Goal: Check status: Check status

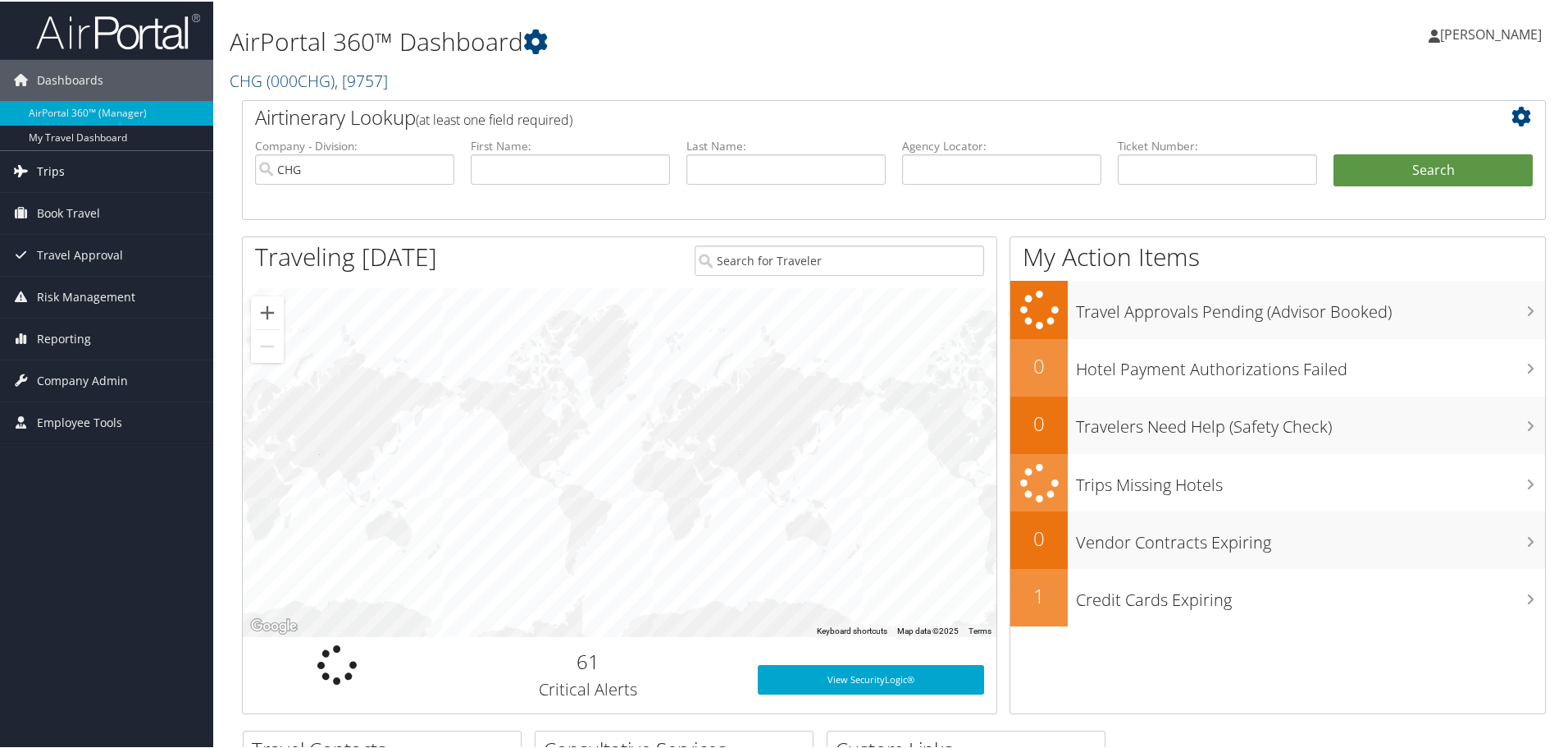
click at [51, 178] on span "Trips" at bounding box center [50, 170] width 28 height 41
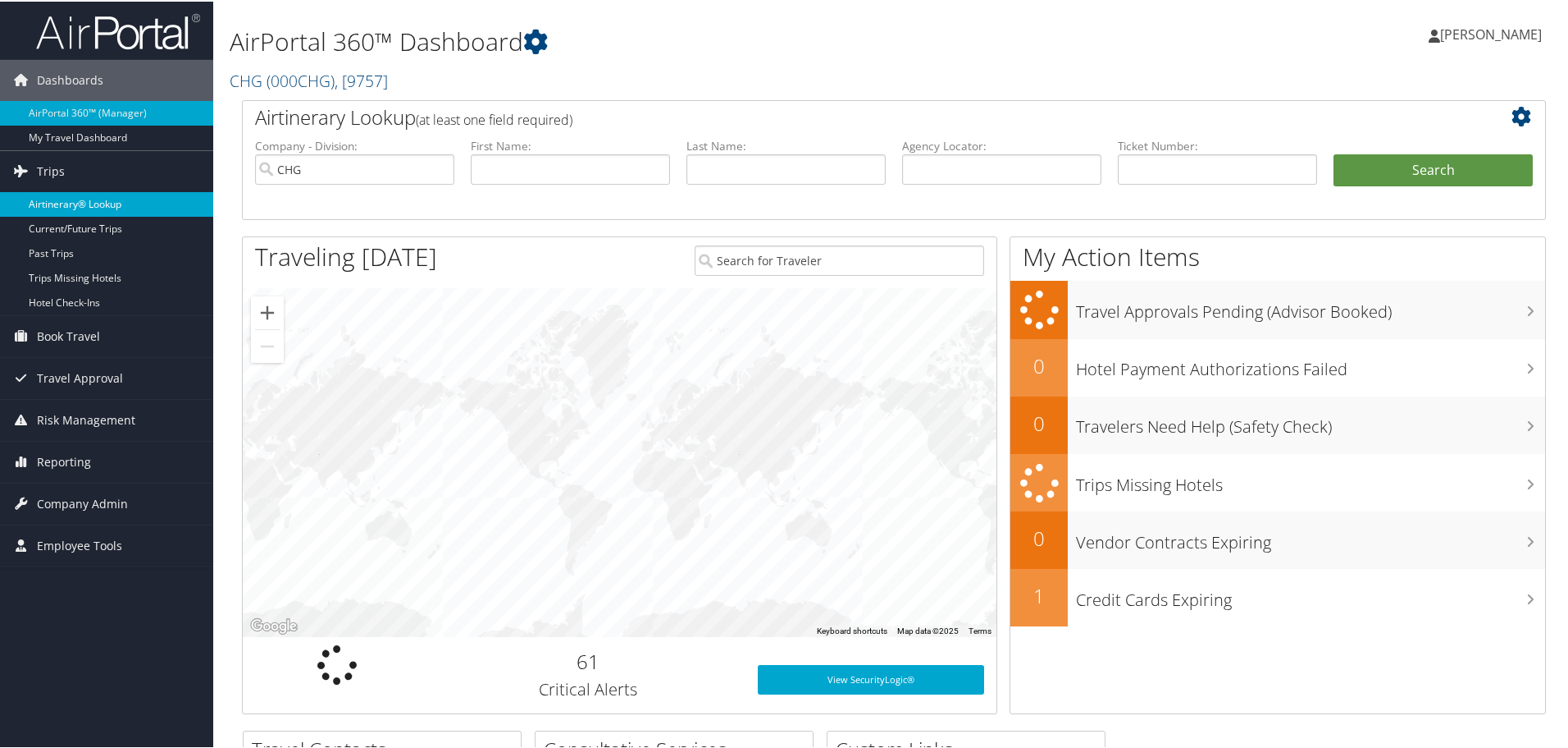
click at [45, 202] on link "Airtinerary® Lookup" at bounding box center [106, 202] width 213 height 24
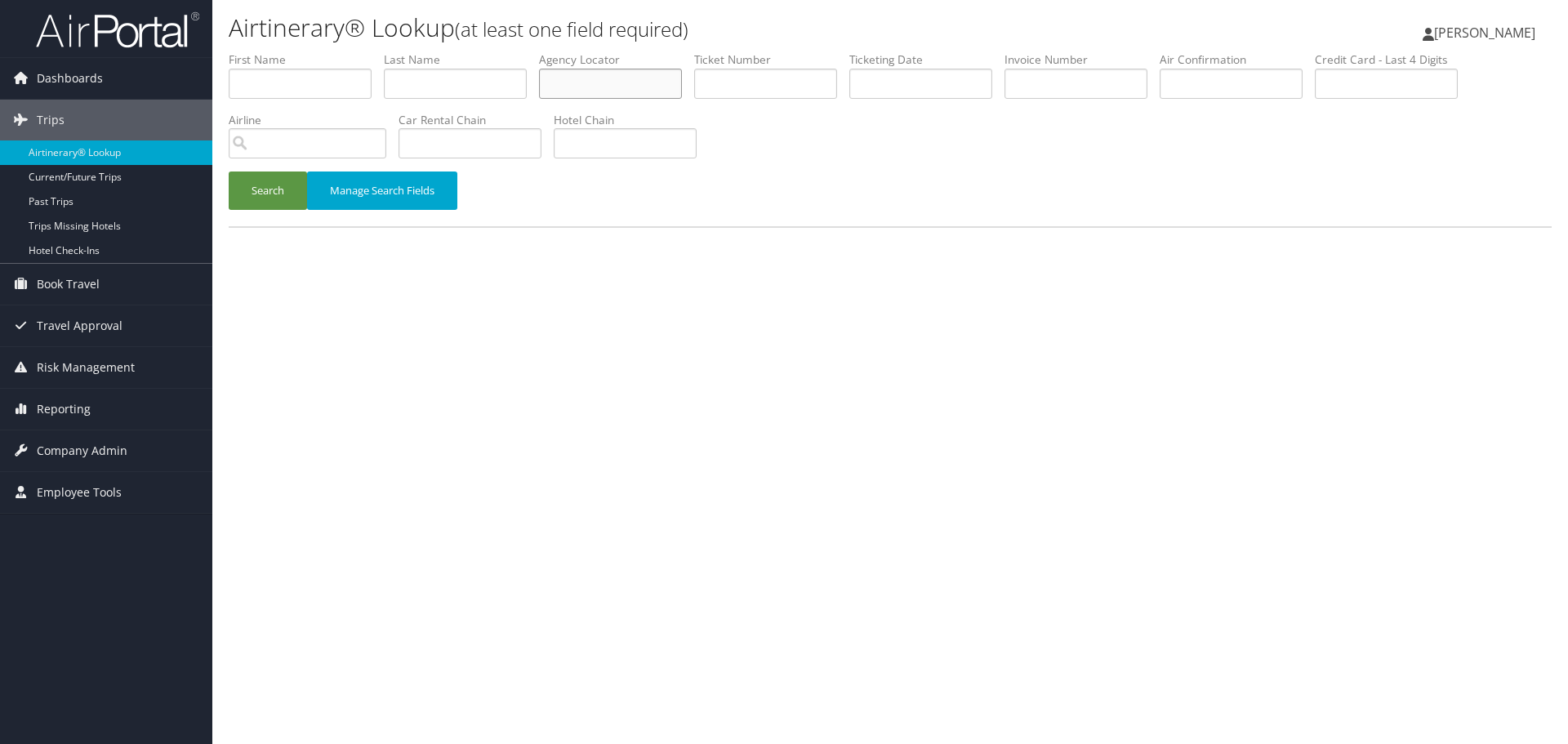
paste input "YWLNRM"
type input "YWLNRM"
click at [266, 198] on button "Search" at bounding box center [267, 190] width 78 height 39
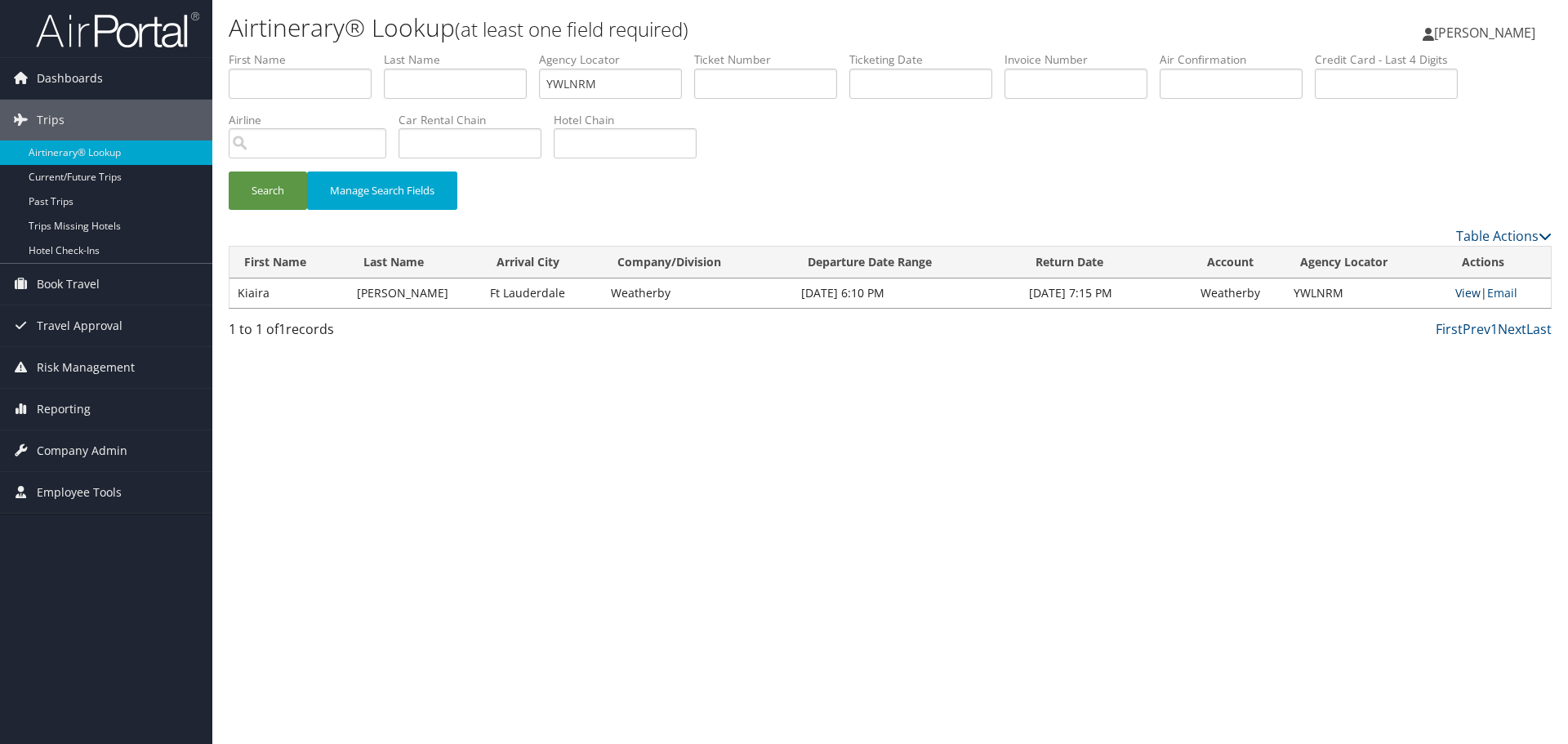
click at [1455, 296] on link "View" at bounding box center [1468, 292] width 25 height 15
click at [120, 154] on link "Airtinerary® Lookup" at bounding box center [106, 152] width 212 height 24
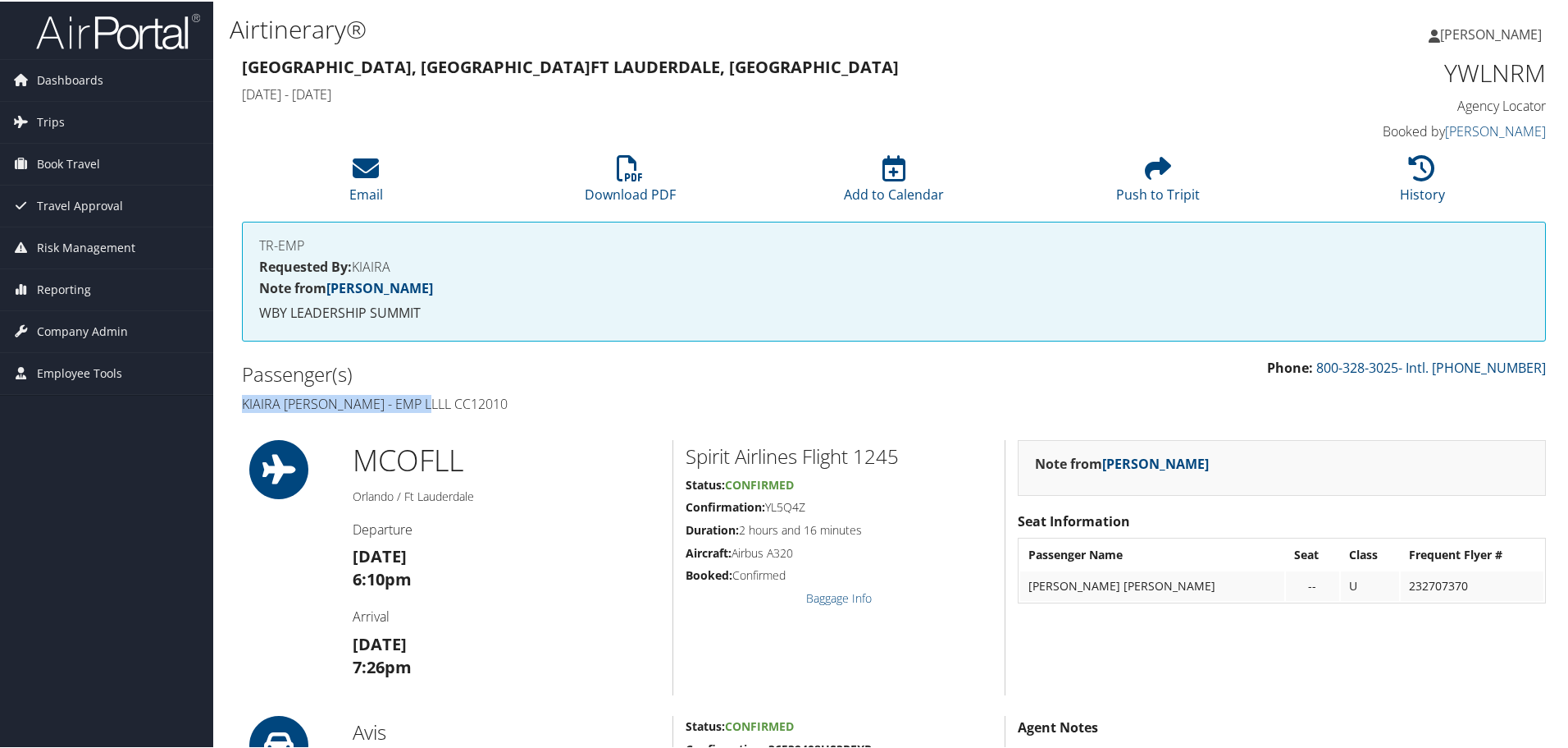
drag, startPoint x: 437, startPoint y: 408, endPoint x: 234, endPoint y: 403, distance: 203.1
click at [234, 403] on div "Passenger(s) Kiaira Delia Reed Richardson - EMP LLLL CC12010" at bounding box center [562, 387] width 665 height 61
copy h4 "Kiaira Delia Reed Richardson"
click at [402, 406] on h4 "Kiaira Delia Reed Richardson - EMP LLLL CC12010" at bounding box center [562, 402] width 639 height 18
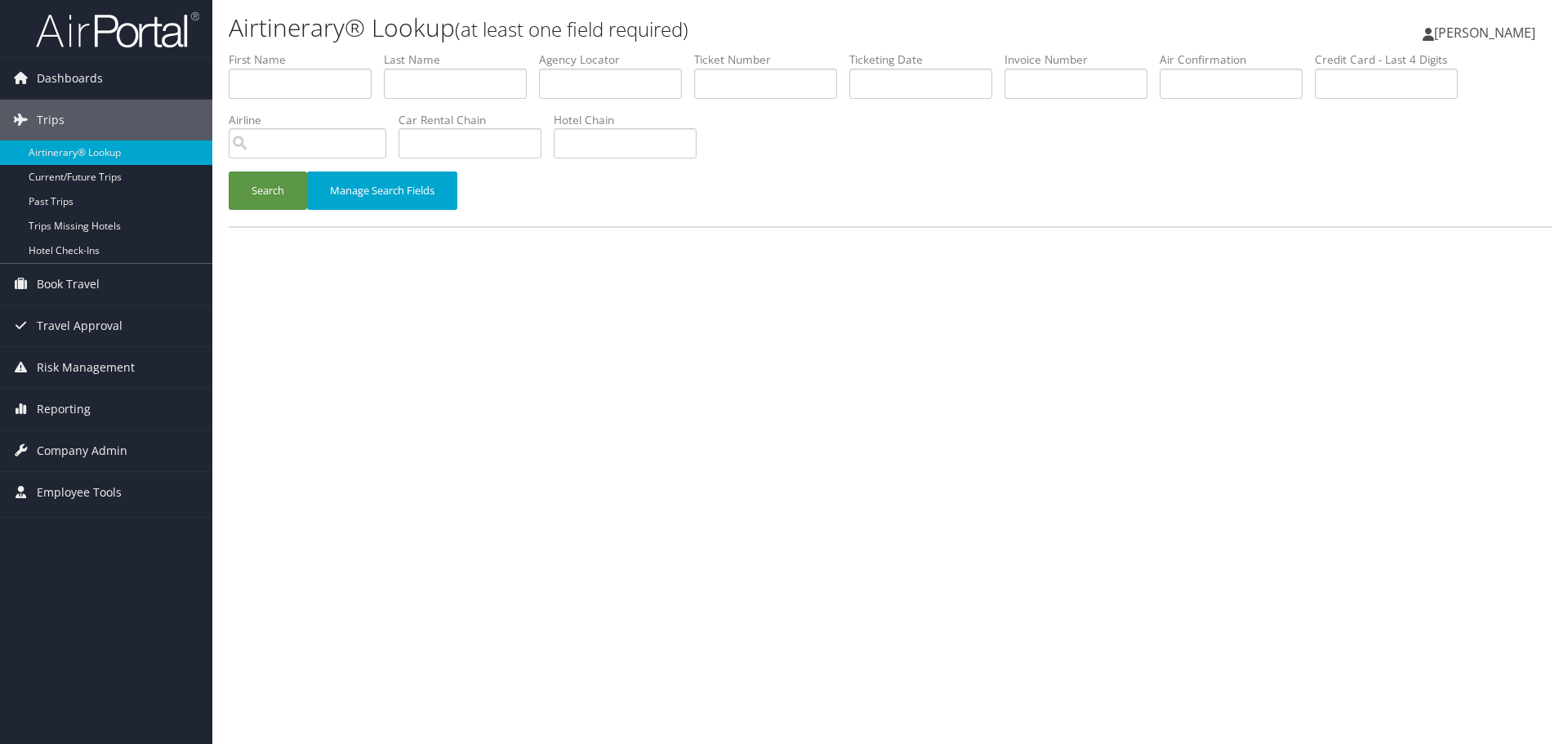
click at [535, 542] on div "Airtinerary® Lookup (at least one field required) [PERSON_NAME] [PERSON_NAME] M…" at bounding box center [890, 372] width 1356 height 744
click at [411, 82] on input "text" at bounding box center [455, 83] width 143 height 30
paste input "Reed"
type input "Reed"
click at [868, 85] on input "text" at bounding box center [920, 83] width 143 height 30
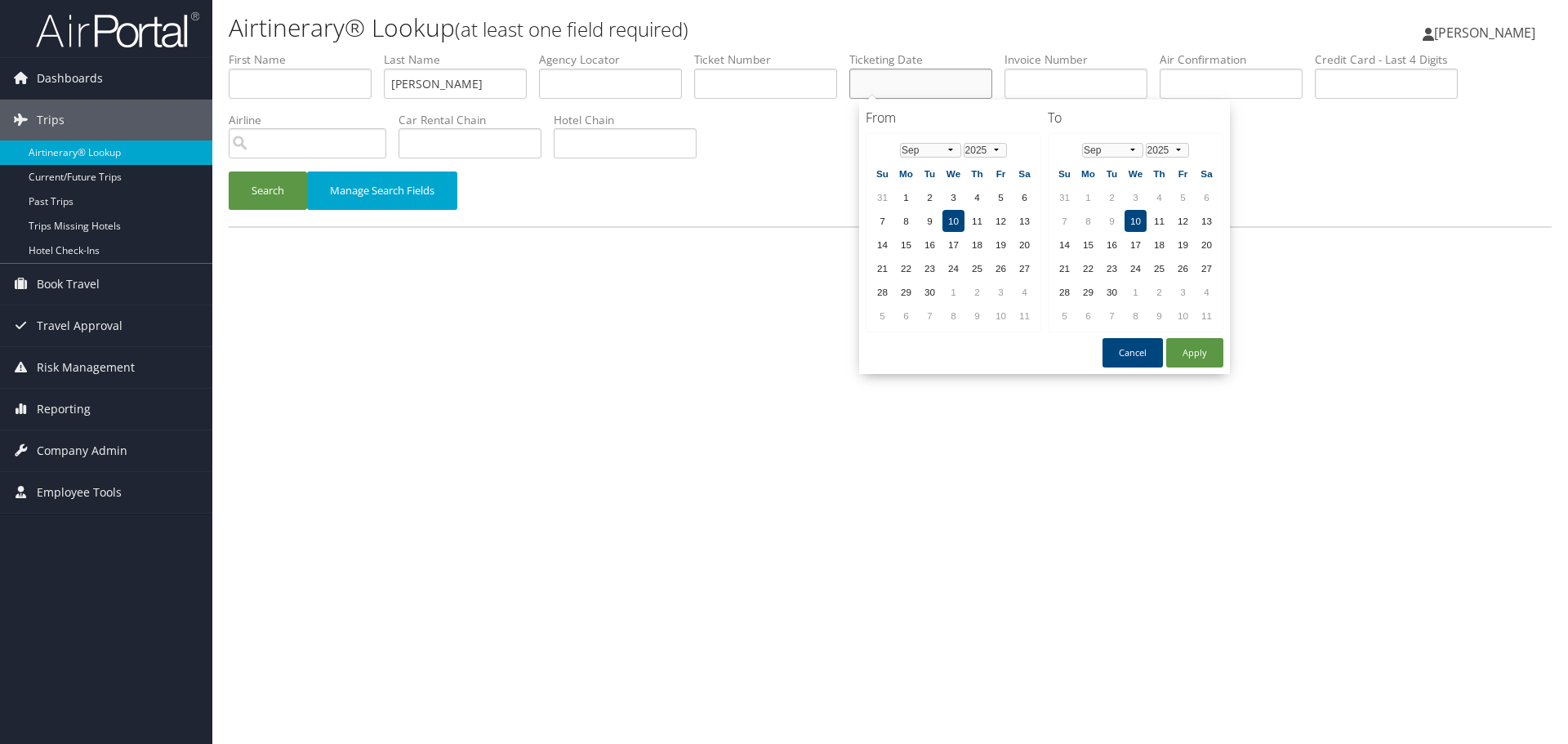
paste input "07/02/2025"
type input "07/02/2025"
click at [251, 191] on button "Search" at bounding box center [267, 190] width 78 height 39
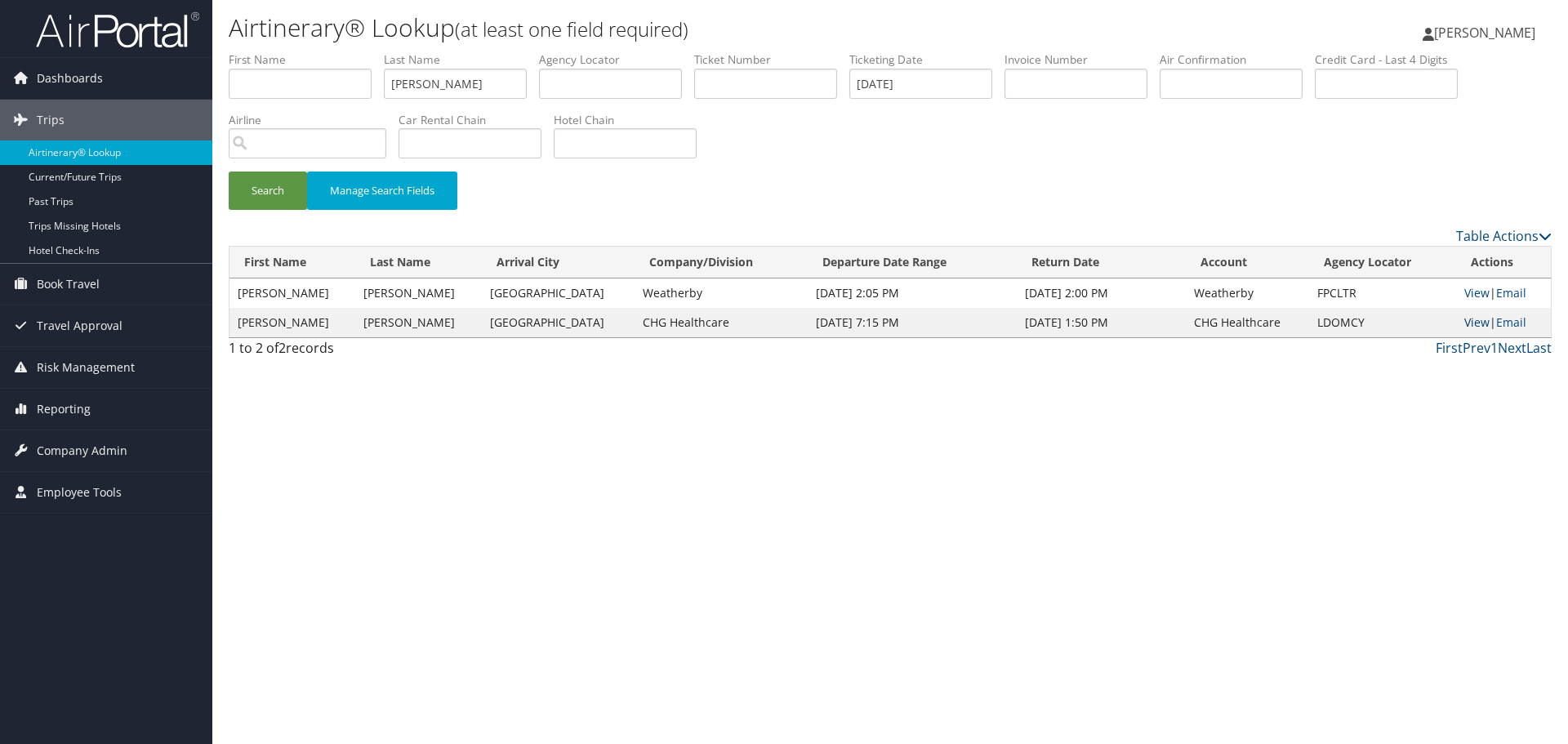
click at [1464, 324] on link "View" at bounding box center [1477, 322] width 25 height 15
click at [122, 156] on link "Airtinerary® Lookup" at bounding box center [106, 152] width 212 height 24
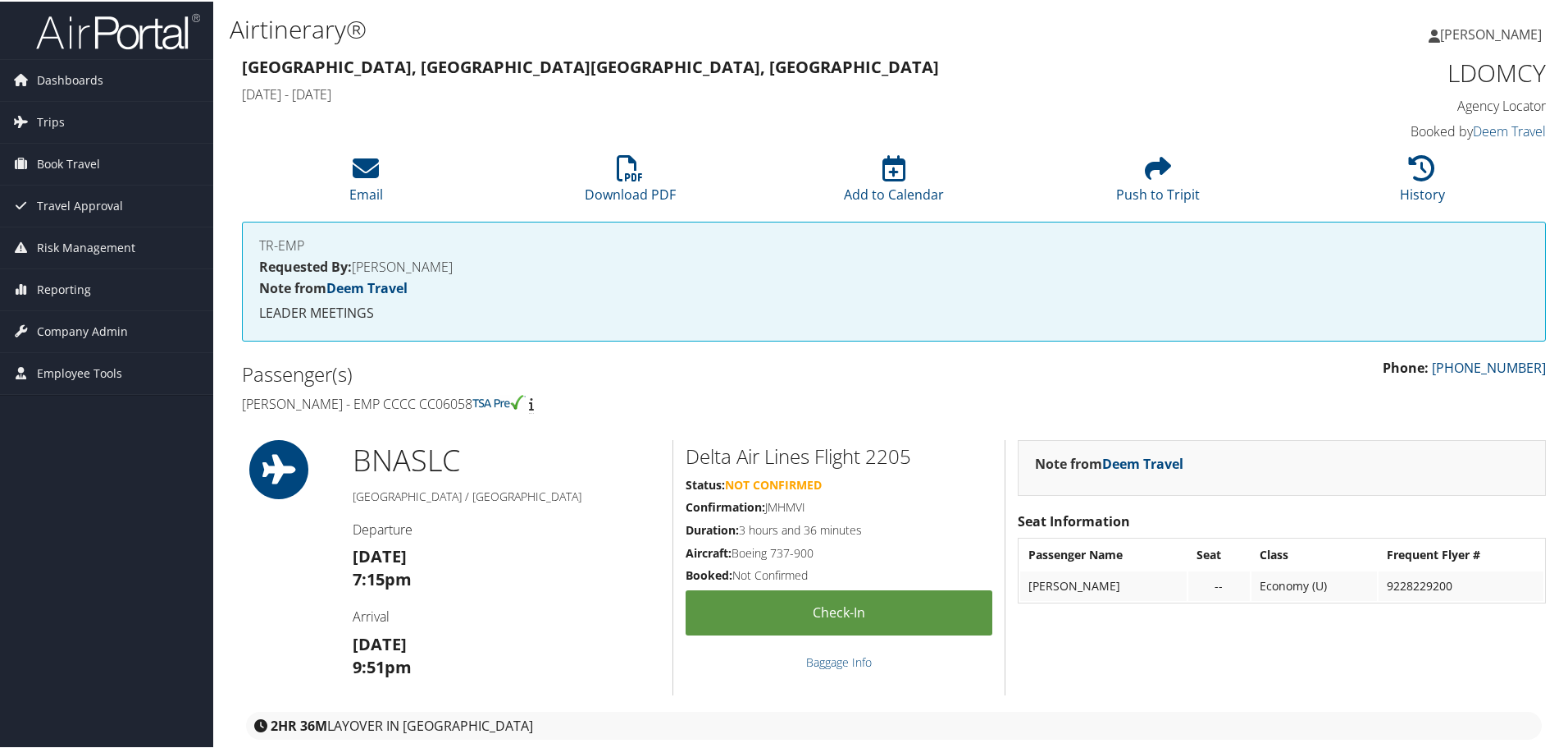
click at [1453, 74] on h1 "LDOMCY" at bounding box center [1392, 71] width 308 height 34
copy h1 "LDOMCY"
drag, startPoint x: 446, startPoint y: 406, endPoint x: 393, endPoint y: 403, distance: 53.1
click at [393, 403] on h4 "[PERSON_NAME] - EMP CCCC CC06058" at bounding box center [562, 402] width 639 height 18
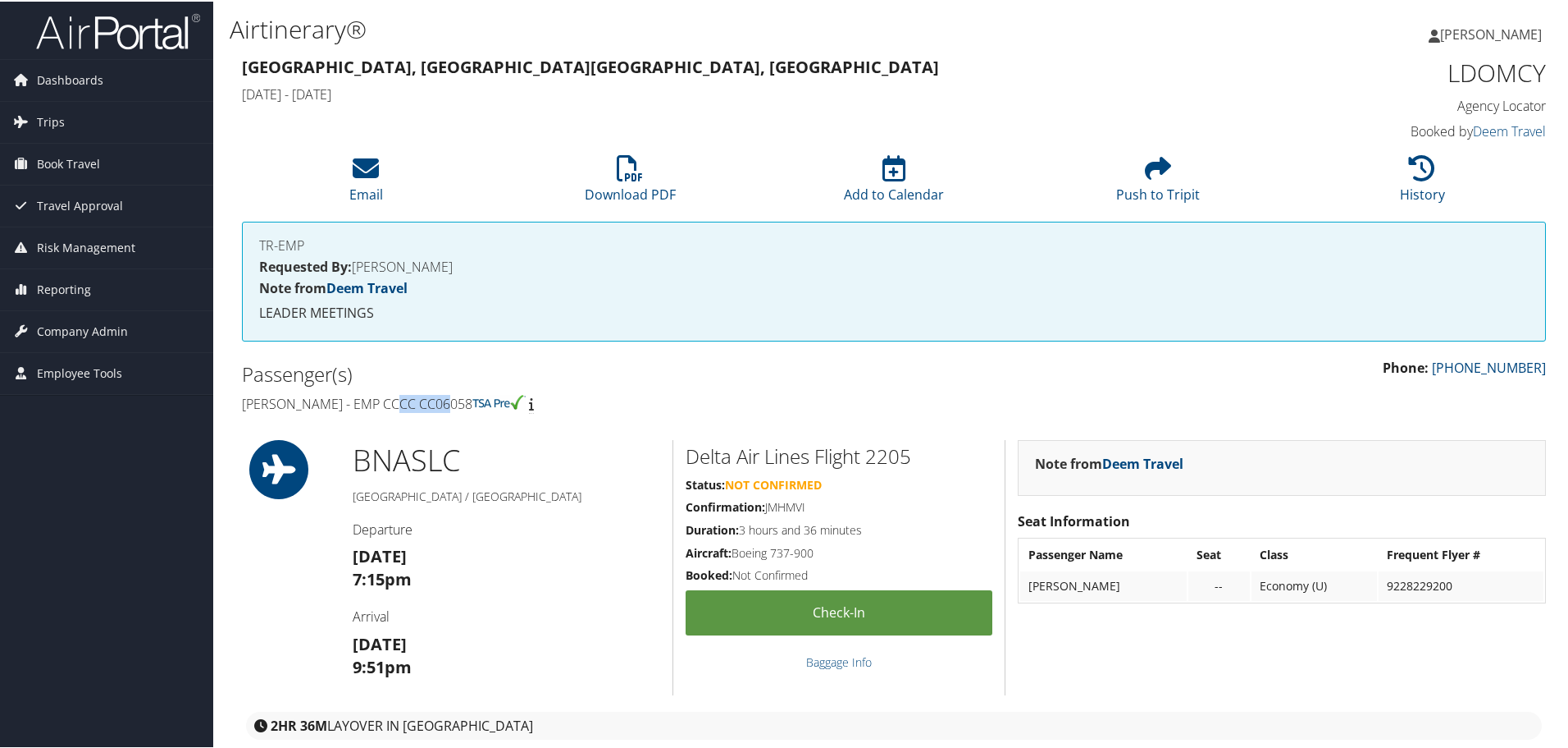
copy h4 "CC06058"
drag, startPoint x: 313, startPoint y: 404, endPoint x: 244, endPoint y: 406, distance: 69.0
click at [244, 406] on h4 "Brian Reed - EMP CCCC CC06058" at bounding box center [562, 402] width 639 height 18
copy h4 "Brian Reed"
click at [1394, 177] on li "History" at bounding box center [1422, 178] width 264 height 67
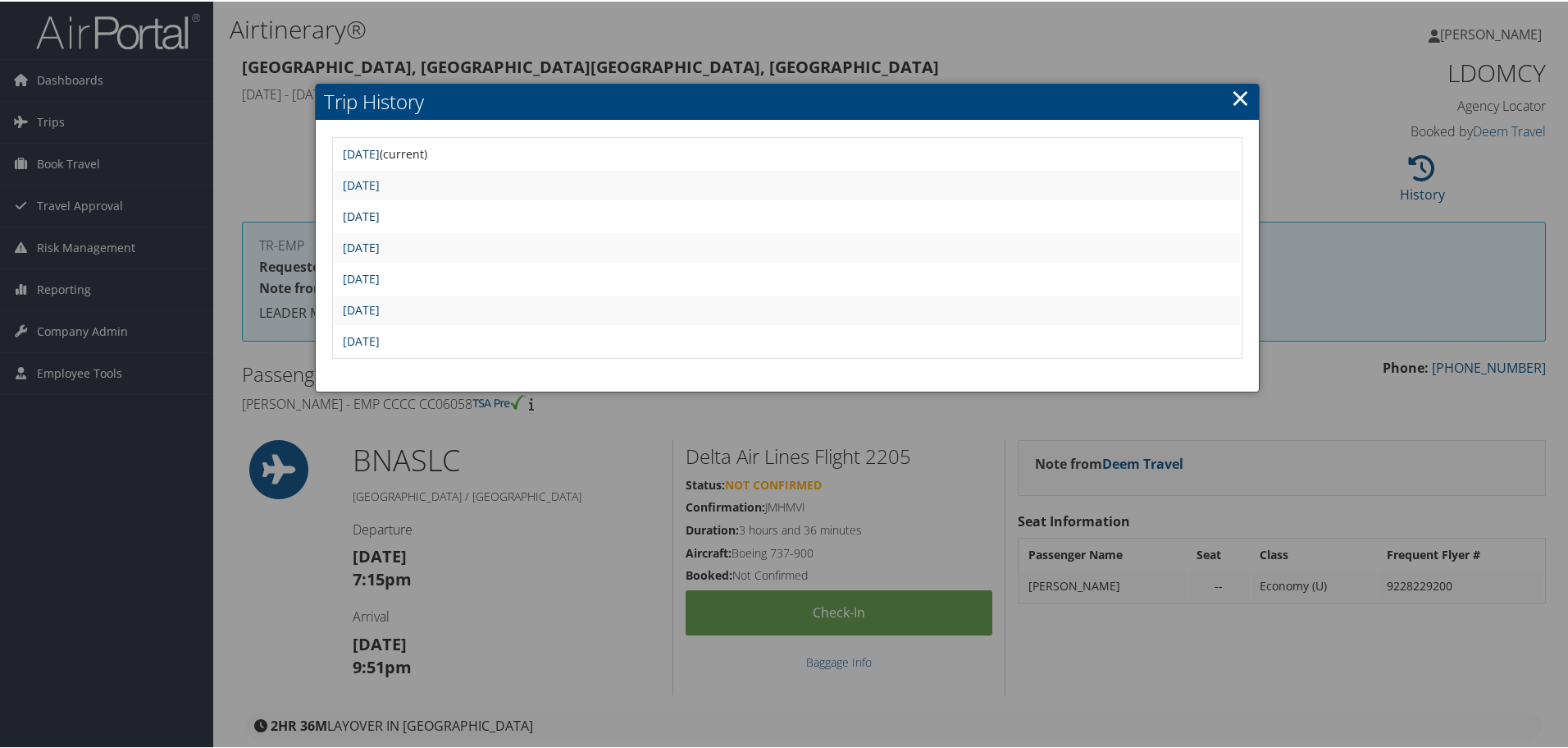
click at [380, 214] on link "Wed Jul 2 22:15:41 MDT 2025" at bounding box center [361, 214] width 37 height 15
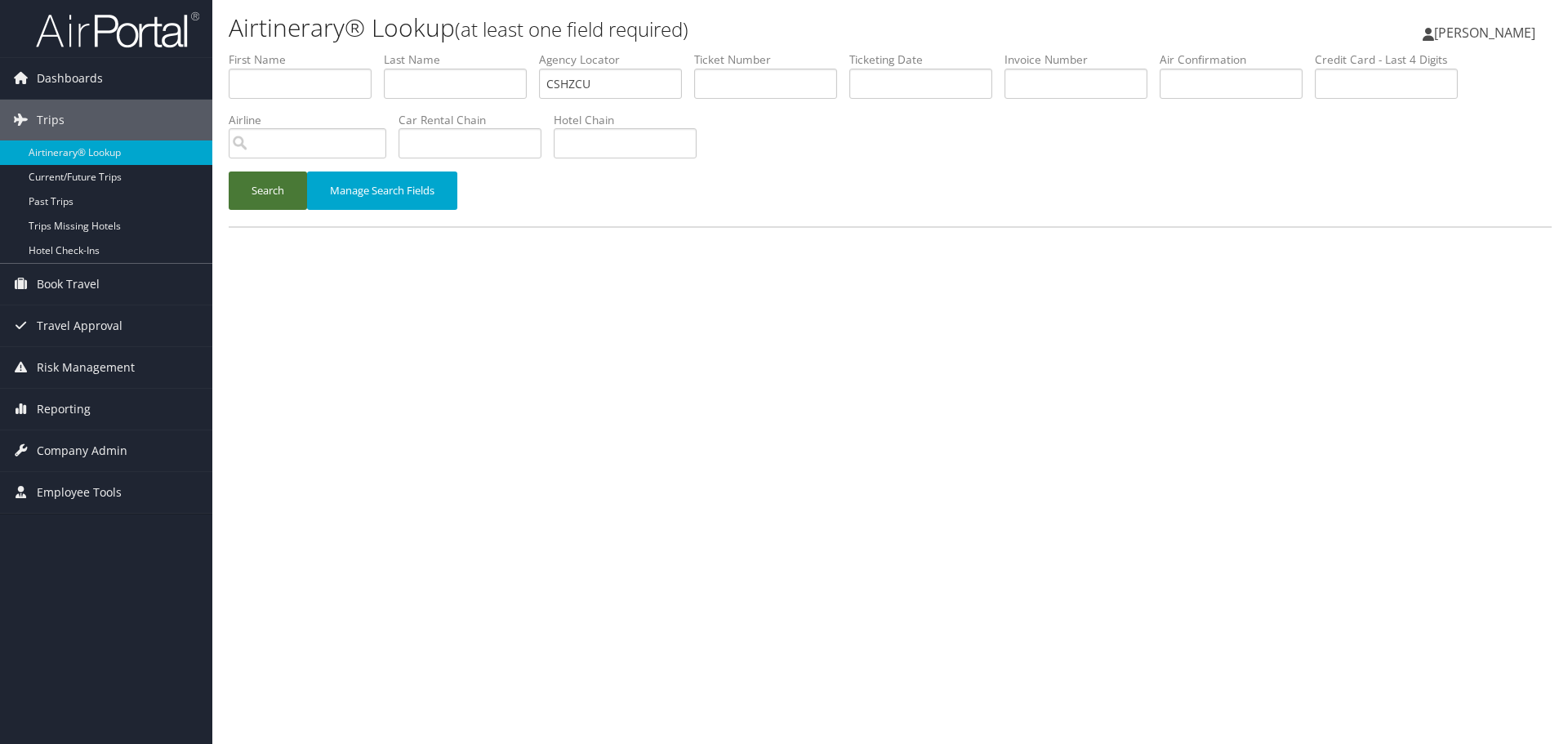
type input "CSHZCU"
click at [251, 186] on button "Search" at bounding box center [267, 190] width 78 height 39
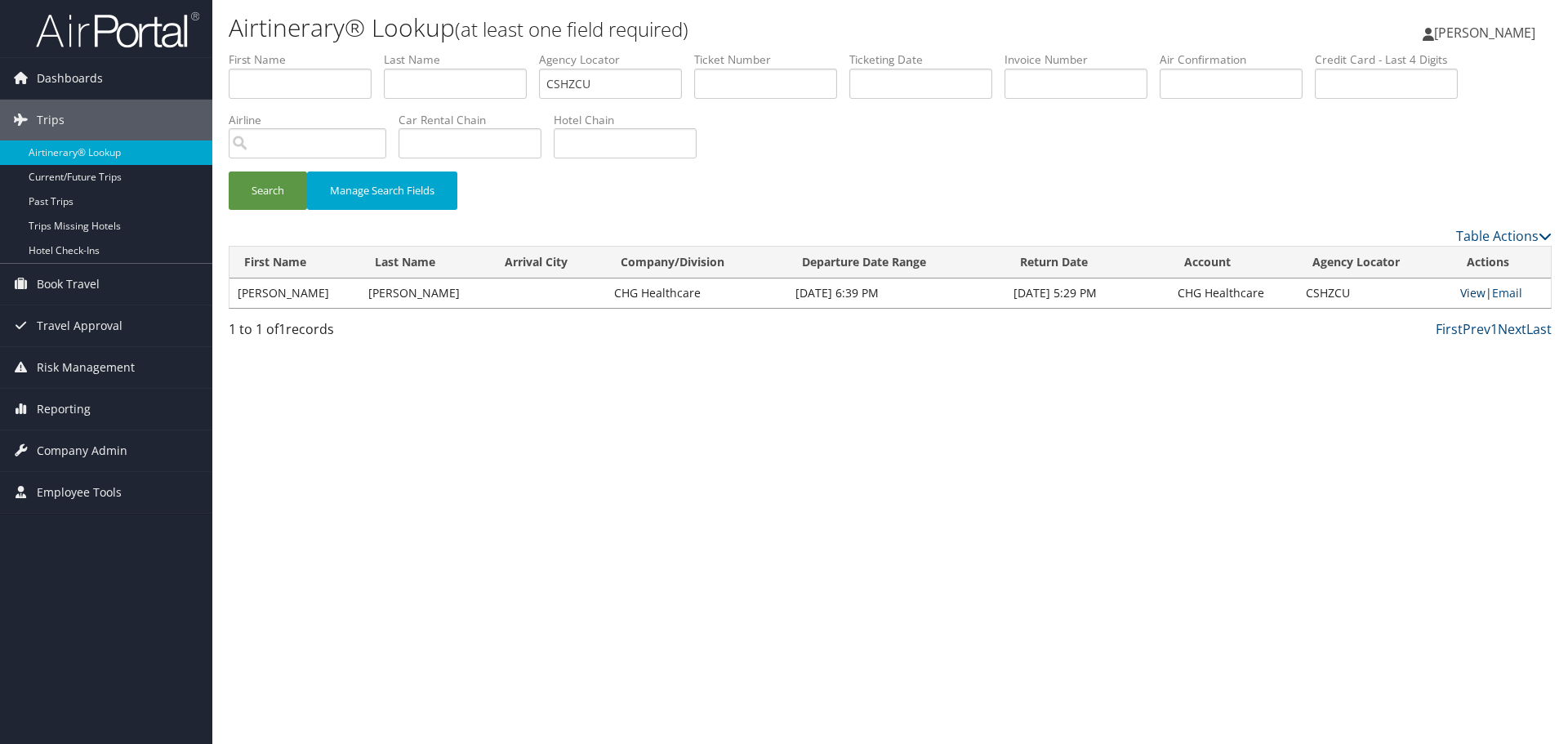
click at [1464, 291] on link "View" at bounding box center [1472, 292] width 25 height 15
click at [1460, 295] on link "View" at bounding box center [1472, 292] width 25 height 15
click at [423, 86] on input "text" at bounding box center [455, 83] width 143 height 30
paste input "Reed"
type input "Reed"
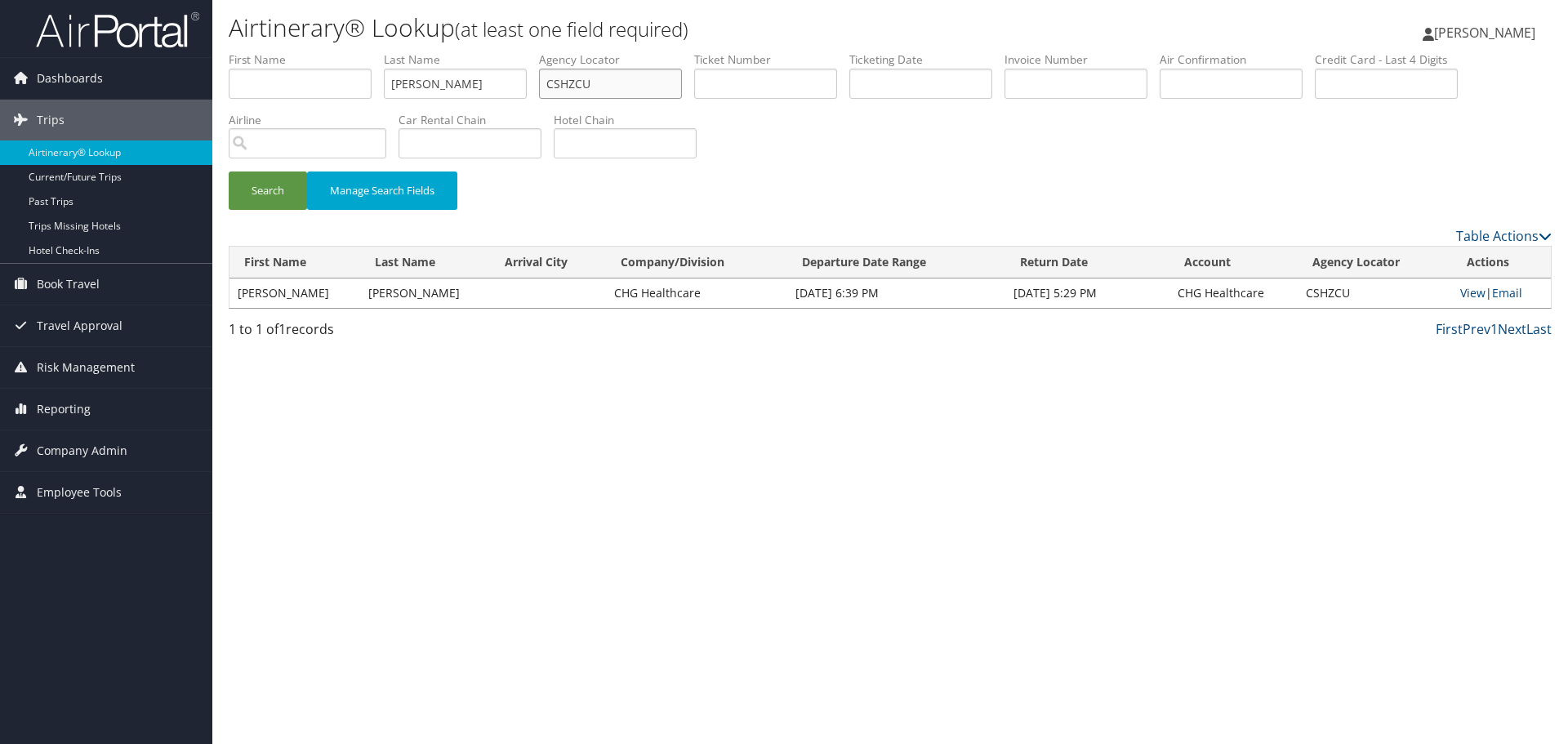
click at [585, 87] on input "CSHZCU" at bounding box center [610, 83] width 143 height 30
click at [927, 78] on input "text" at bounding box center [920, 83] width 143 height 30
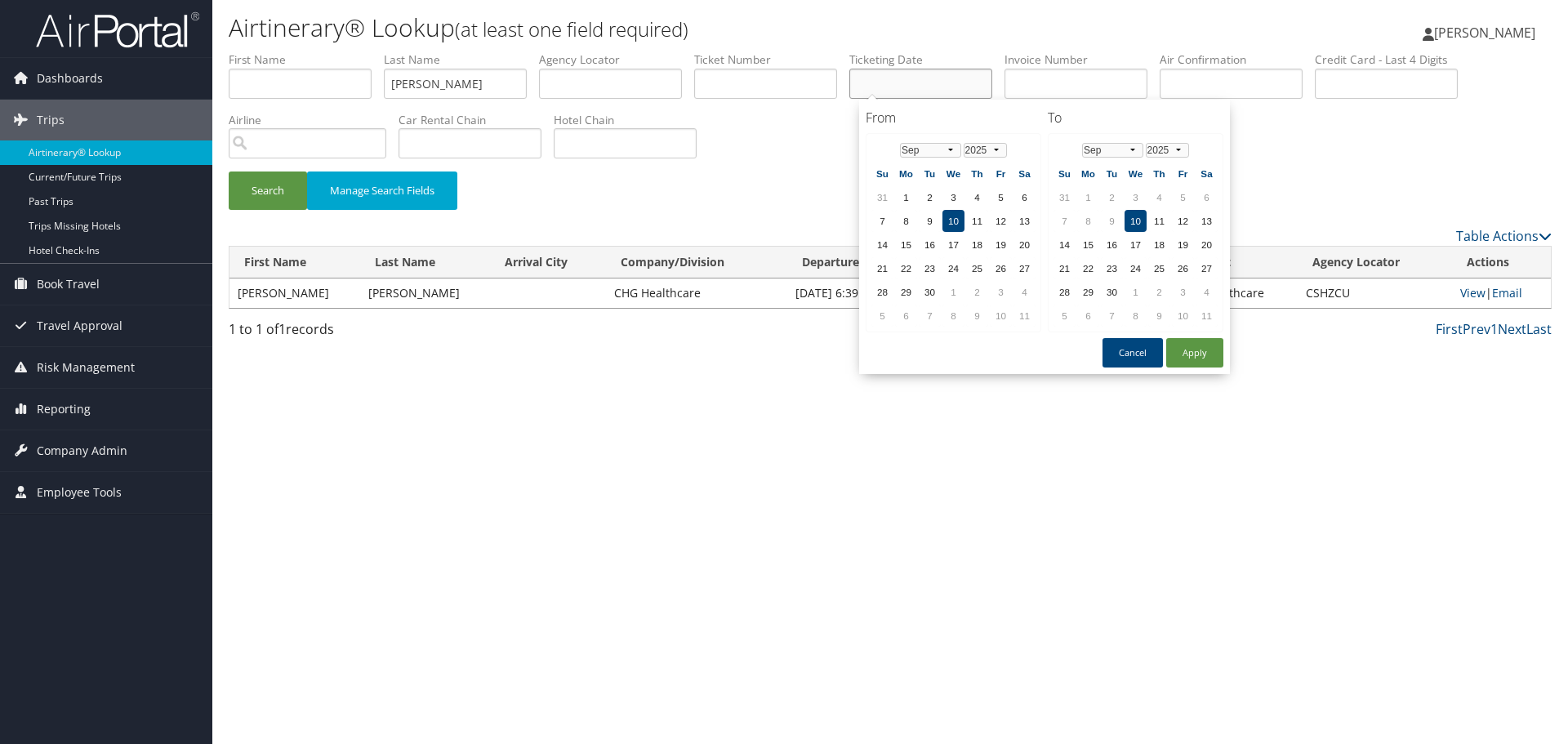
paste input "07/09/2025"
type input "07/09/2025"
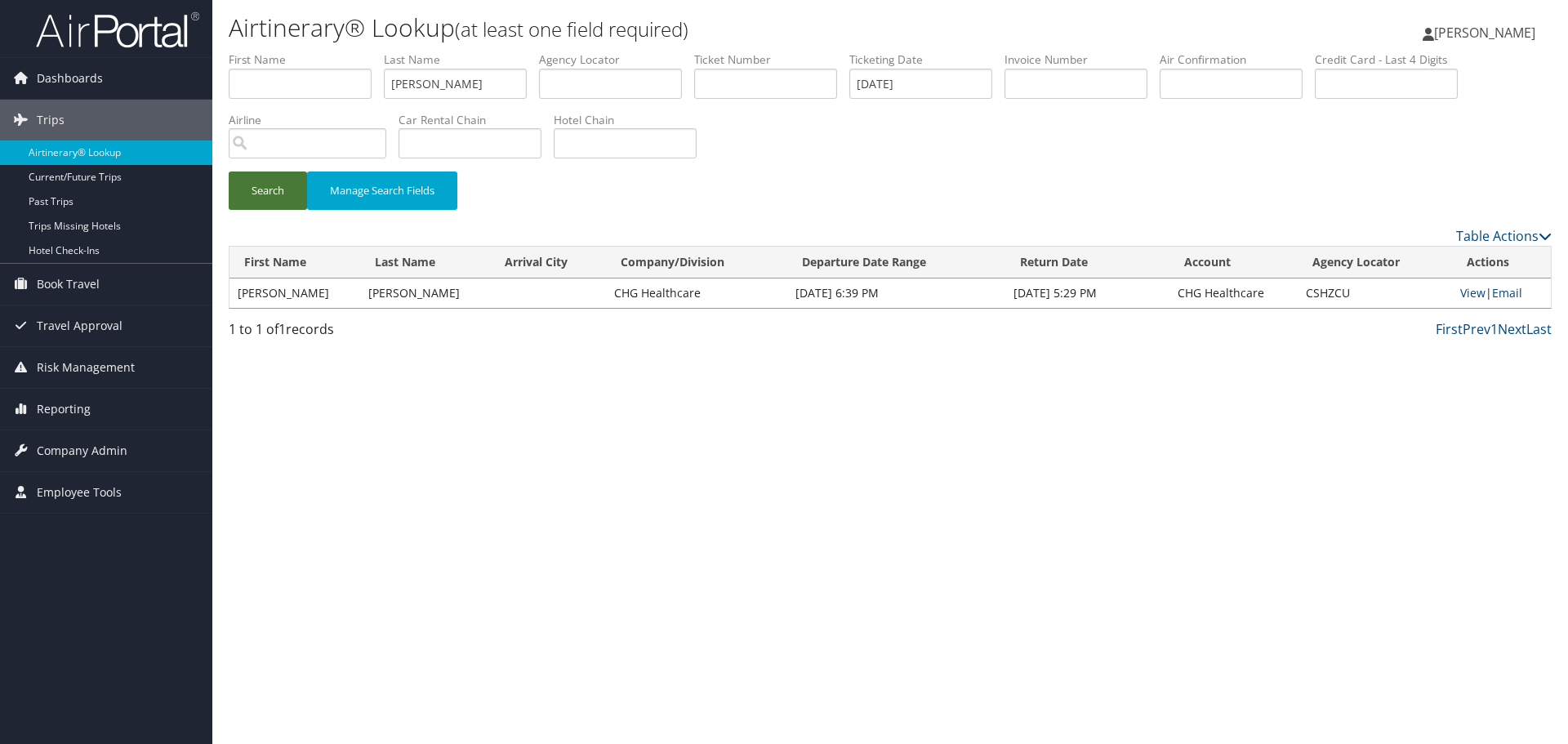
click at [252, 194] on button "Search" at bounding box center [267, 190] width 78 height 39
click at [532, 429] on div "Airtinerary® Lookup (at least one field required) [PERSON_NAME] [PERSON_NAME] M…" at bounding box center [890, 372] width 1356 height 744
click at [1463, 295] on link "View" at bounding box center [1476, 292] width 25 height 15
click at [100, 156] on link "Airtinerary® Lookup" at bounding box center [106, 152] width 212 height 24
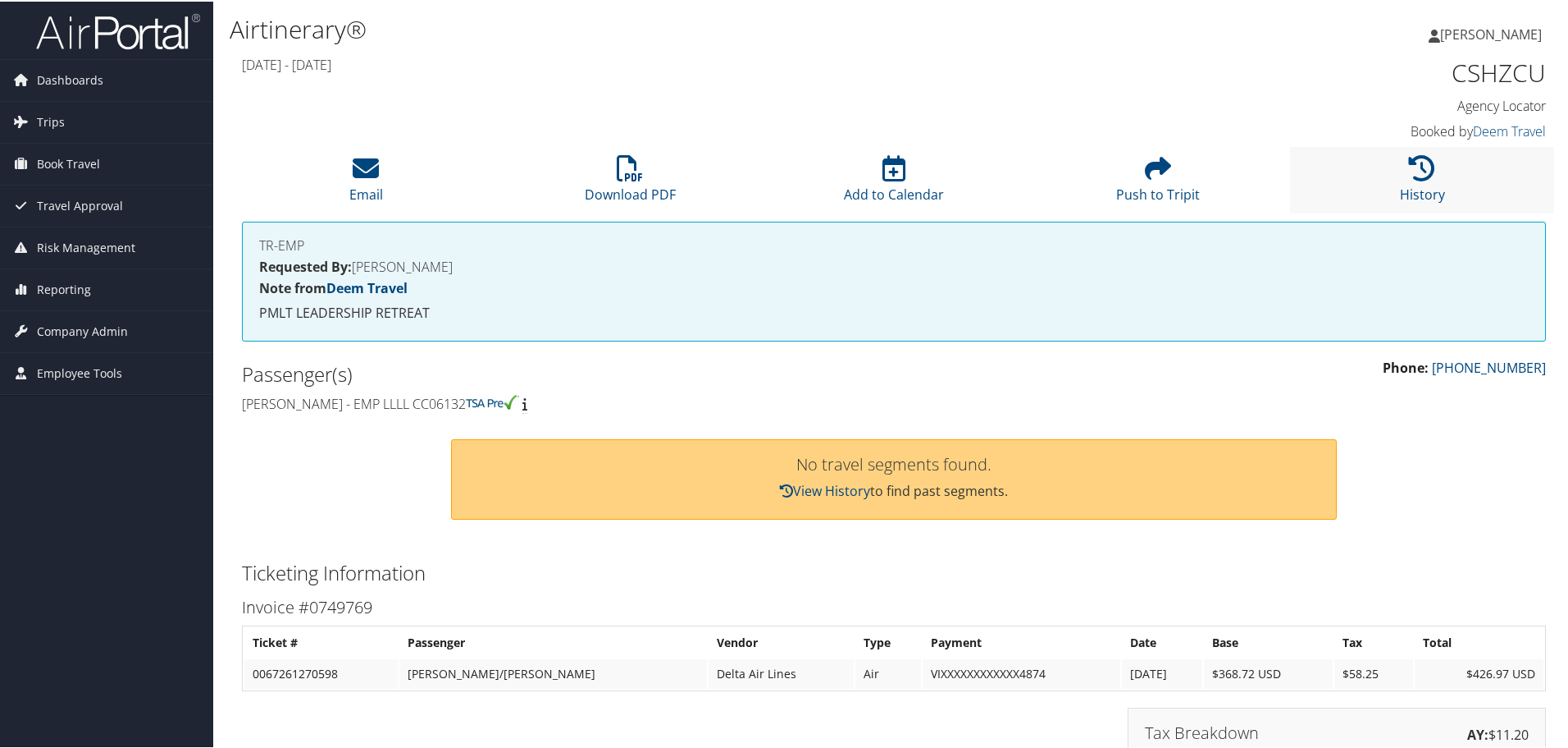
click at [1392, 177] on li "History" at bounding box center [1422, 178] width 264 height 67
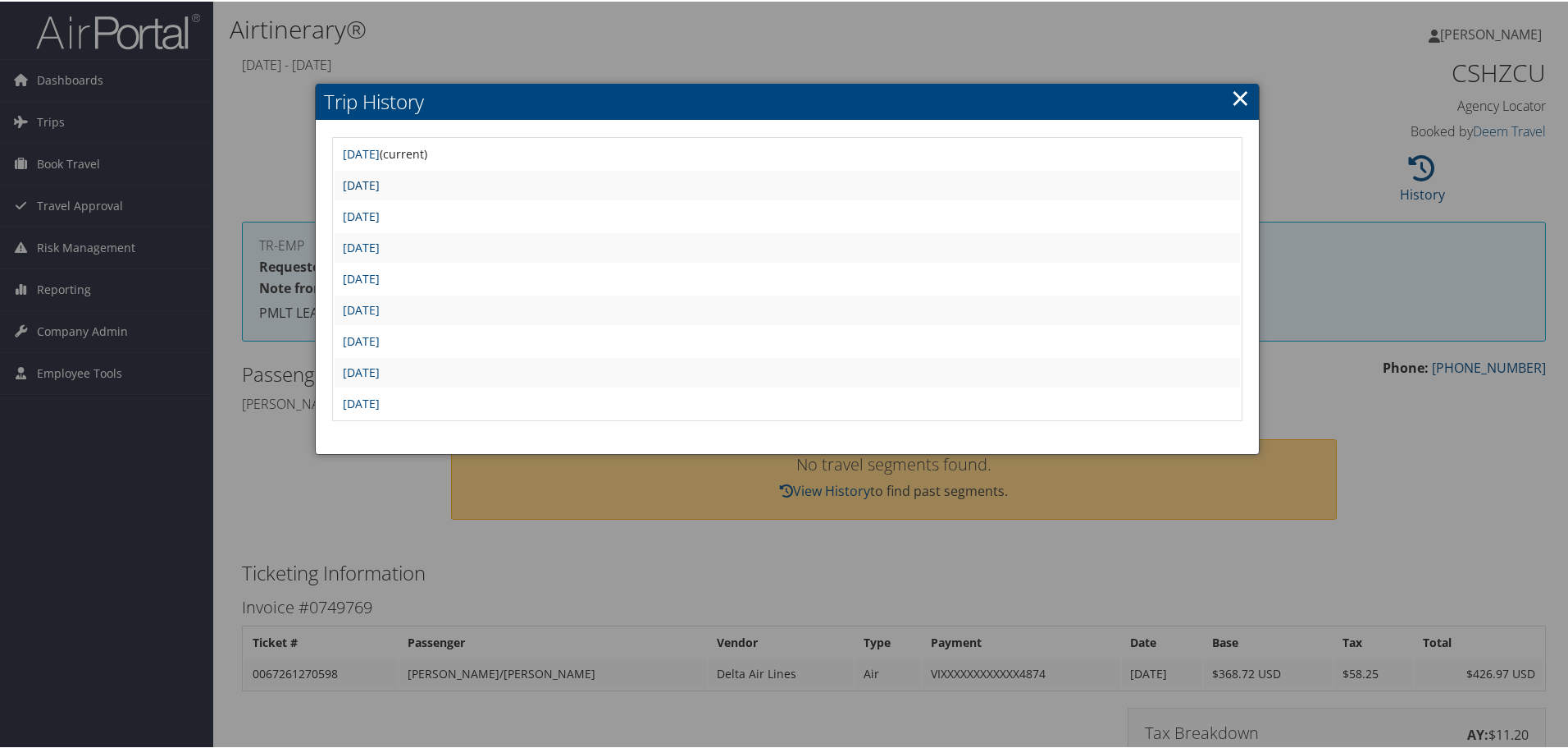
click at [380, 182] on link "[DATE]" at bounding box center [361, 183] width 37 height 15
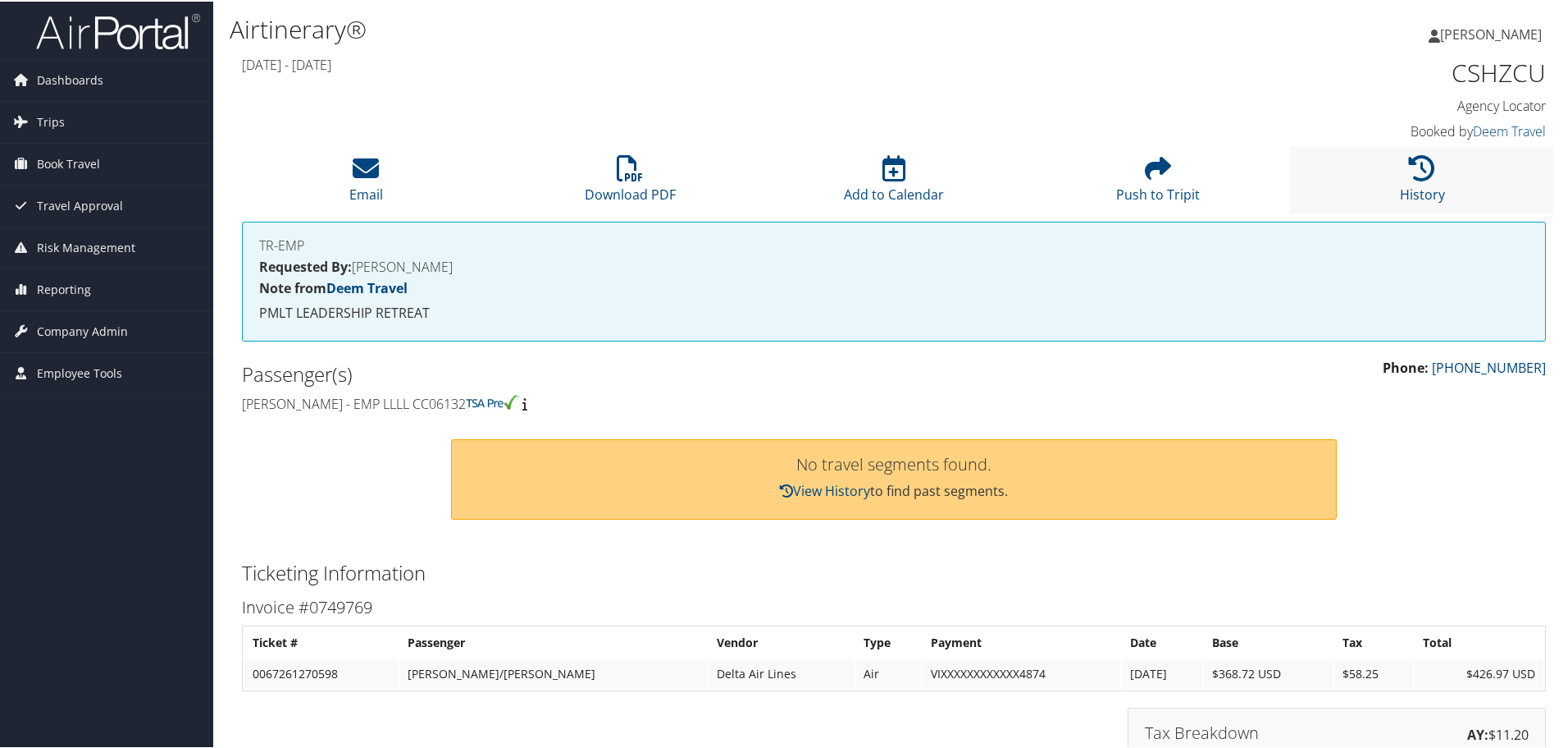
click at [1441, 172] on li "History" at bounding box center [1422, 178] width 264 height 67
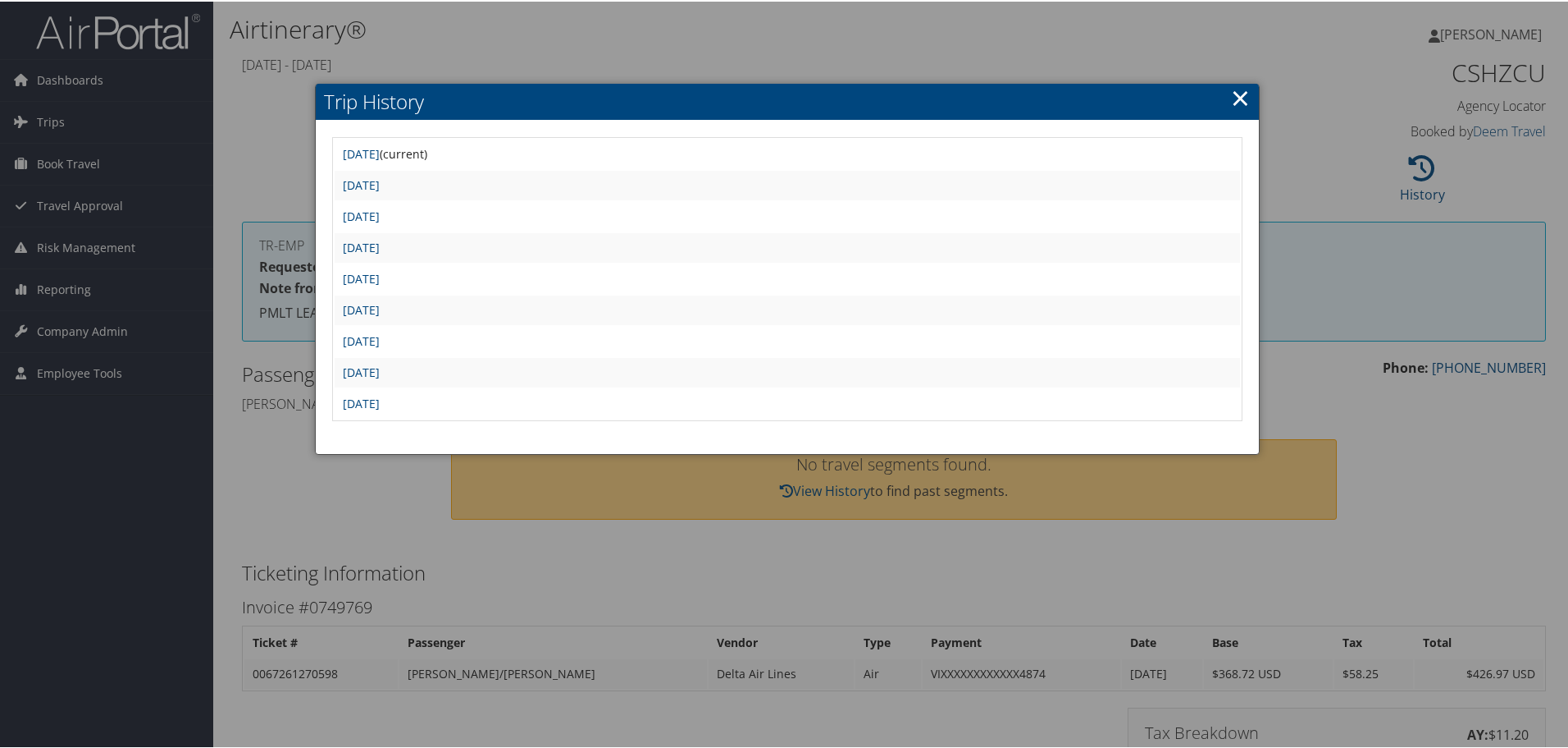
click at [1234, 98] on link "×" at bounding box center [1240, 96] width 19 height 32
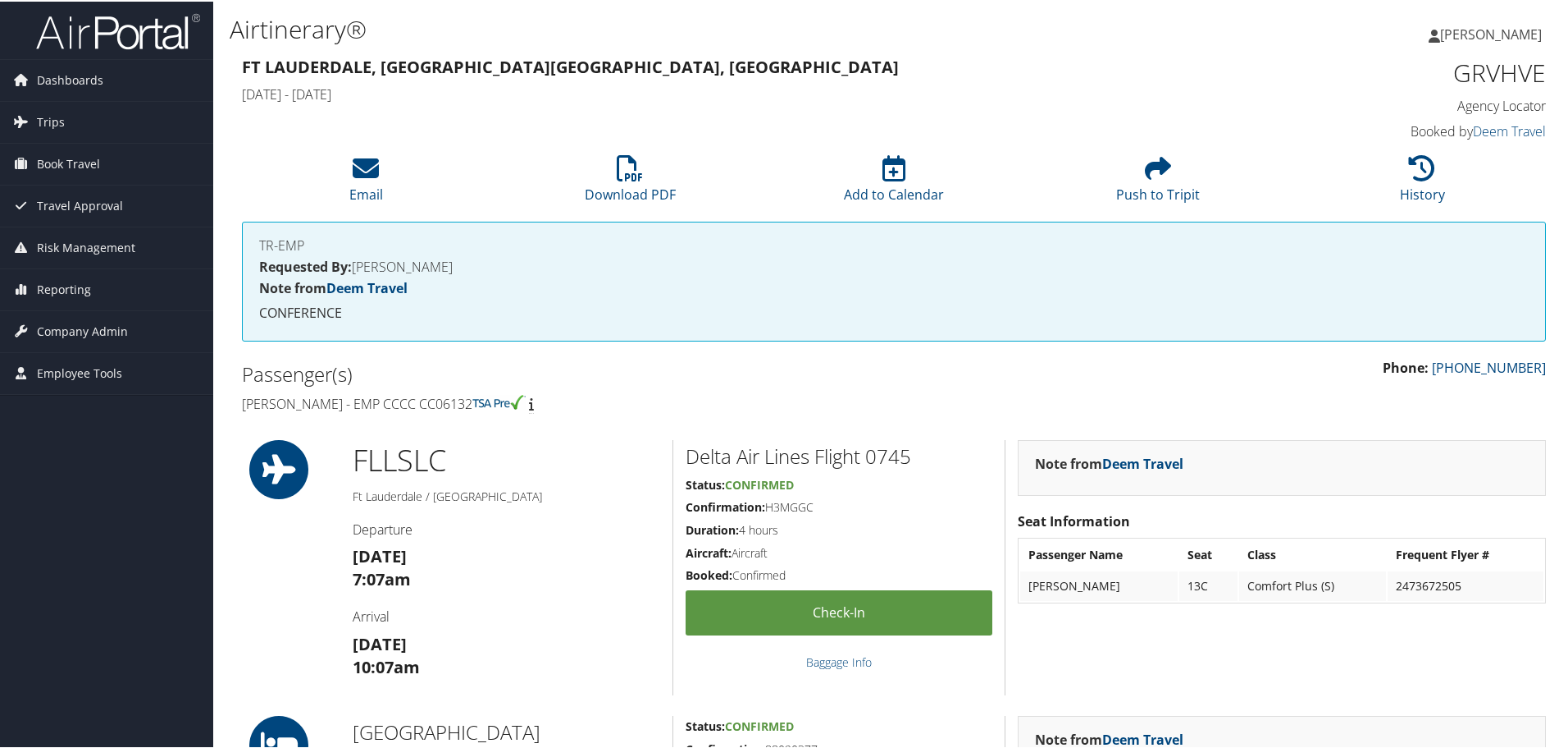
drag, startPoint x: 473, startPoint y: 406, endPoint x: 422, endPoint y: 410, distance: 51.2
click at [422, 410] on h4 "[PERSON_NAME] - EMP CCCC CC06132" at bounding box center [562, 402] width 639 height 18
copy h4 "CC06132"
click at [1509, 70] on h1 "GRVHVE" at bounding box center [1392, 71] width 308 height 34
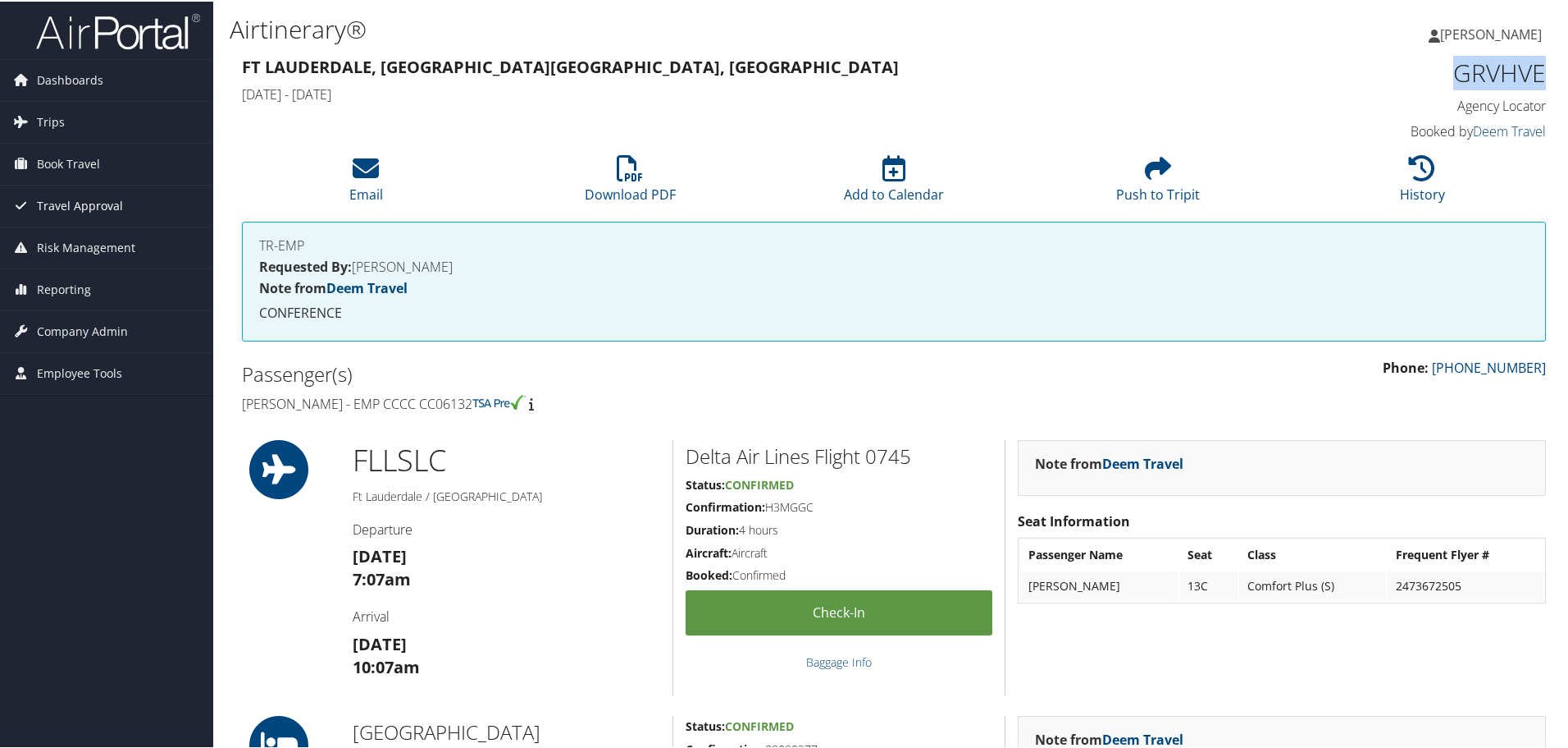
copy h1 "GRVHVE"
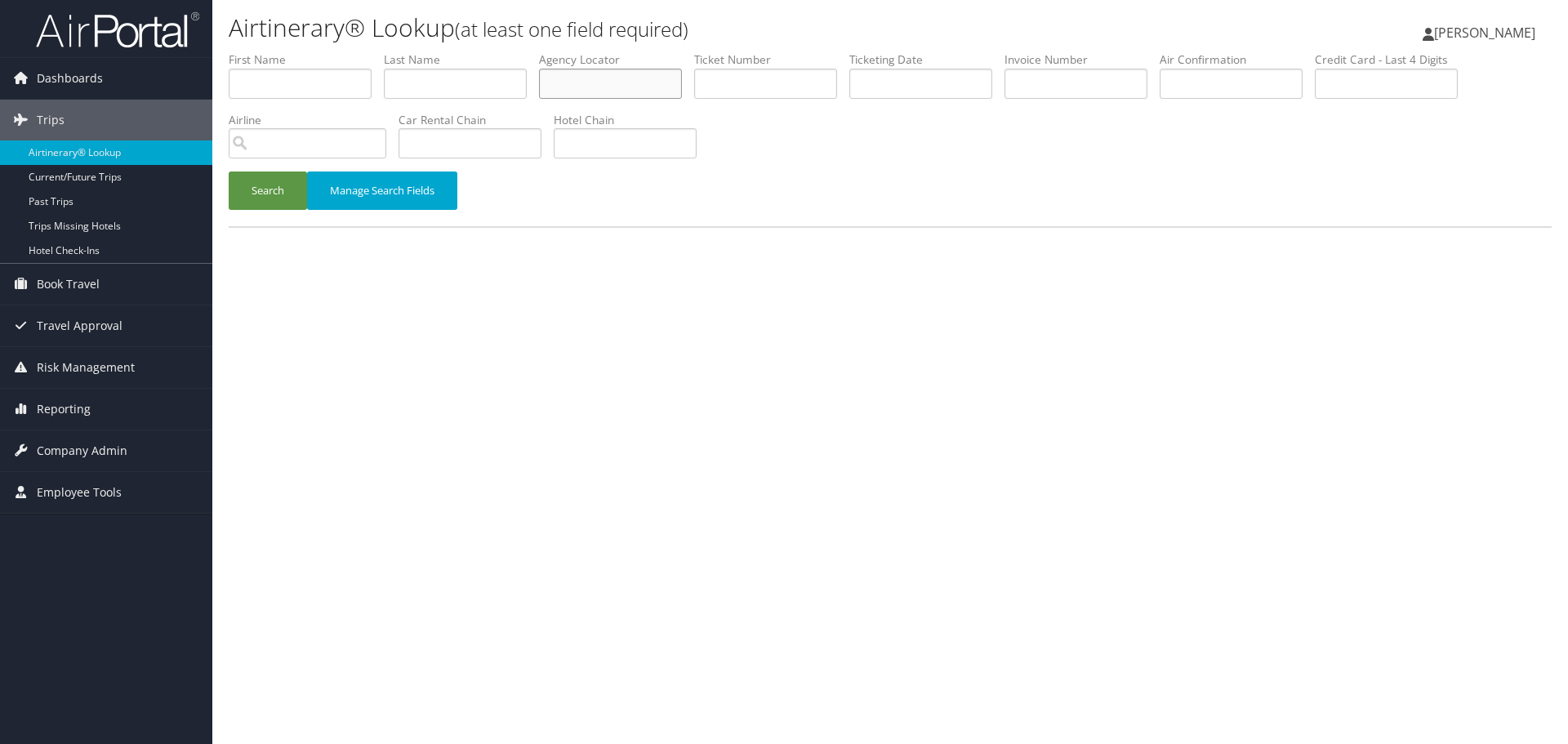
click at [587, 84] on input "text" at bounding box center [610, 83] width 143 height 30
paste input "APDDME"
type input "APDDME"
click at [279, 190] on button "Search" at bounding box center [267, 190] width 78 height 39
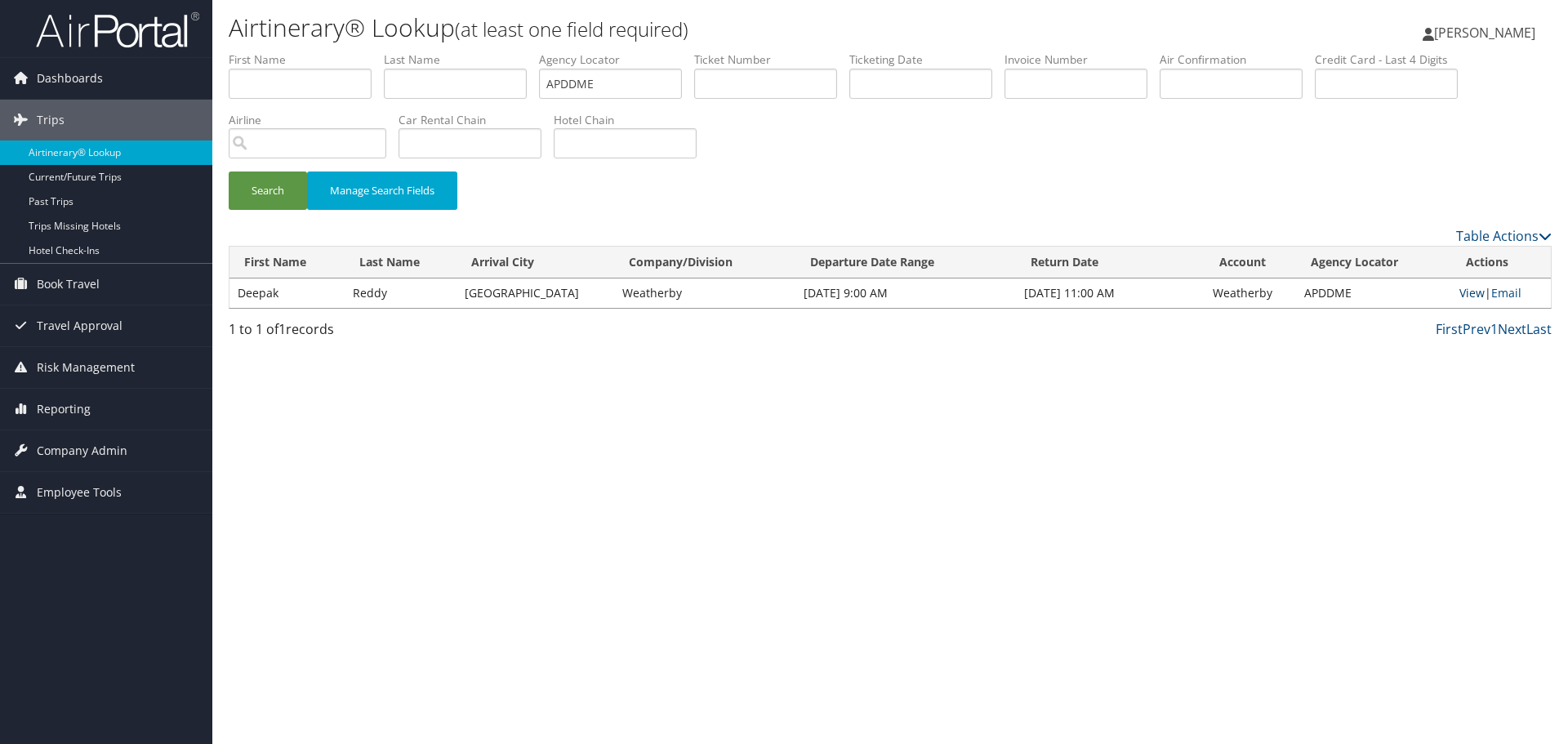
click at [1464, 297] on link "View" at bounding box center [1471, 292] width 25 height 15
click at [447, 84] on input "text" at bounding box center [455, 83] width 143 height 30
paste input "Reddy"
type input "Reddy"
click at [595, 81] on input "APDDME" at bounding box center [610, 83] width 143 height 30
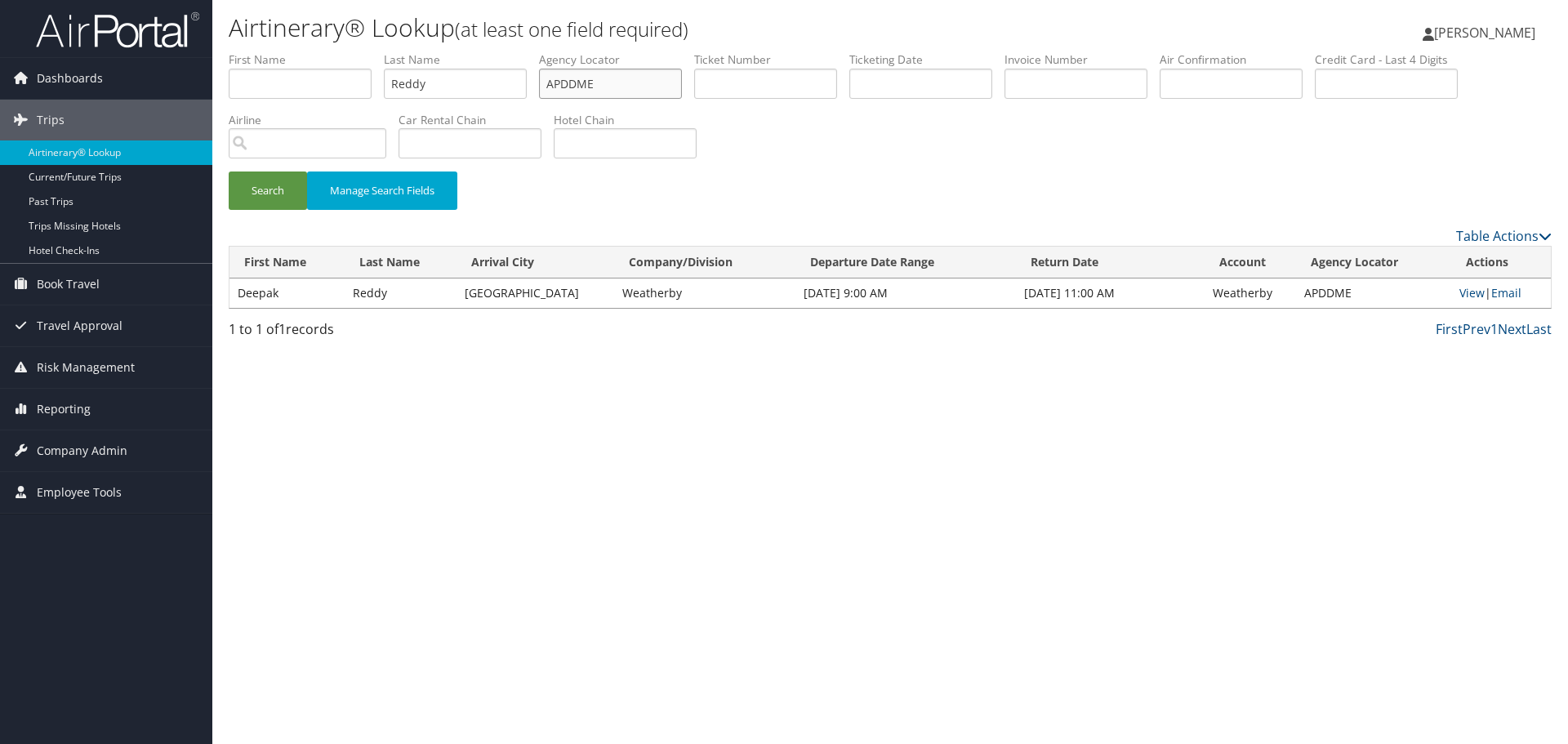
click at [595, 81] on input "APDDME" at bounding box center [610, 83] width 143 height 30
click at [923, 80] on input "text" at bounding box center [920, 83] width 143 height 30
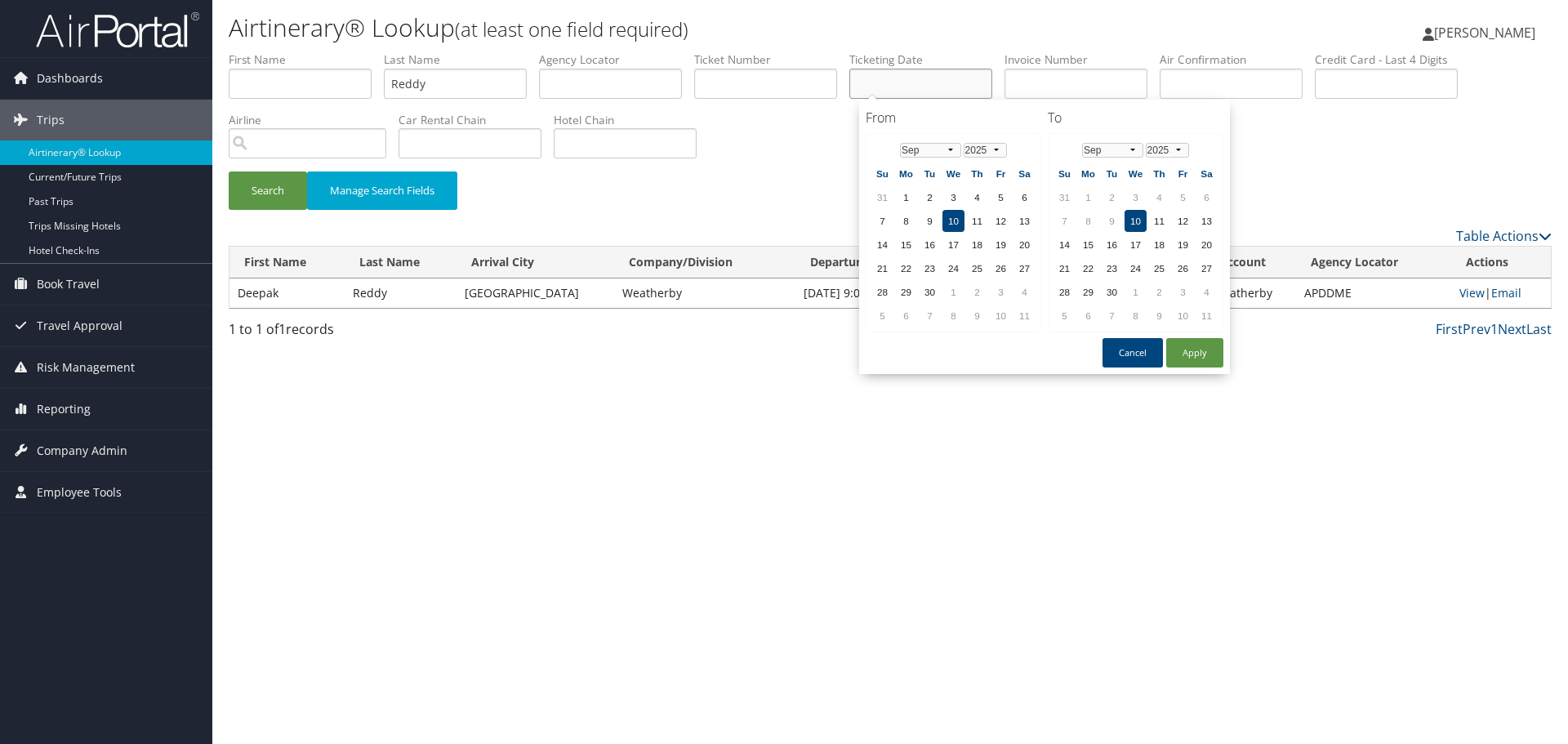
paste input "06/18/2025"
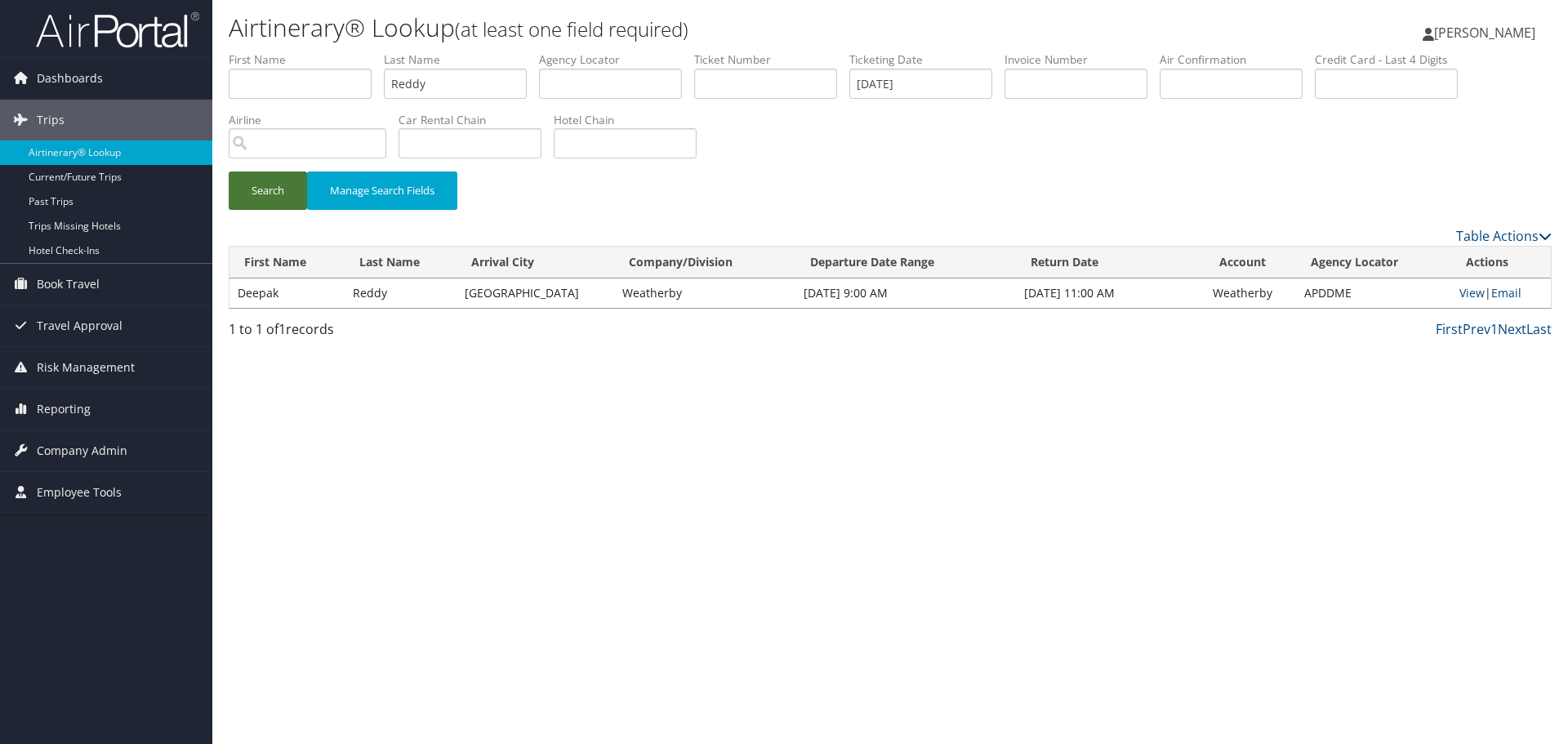
click at [264, 195] on button "Search" at bounding box center [267, 190] width 78 height 39
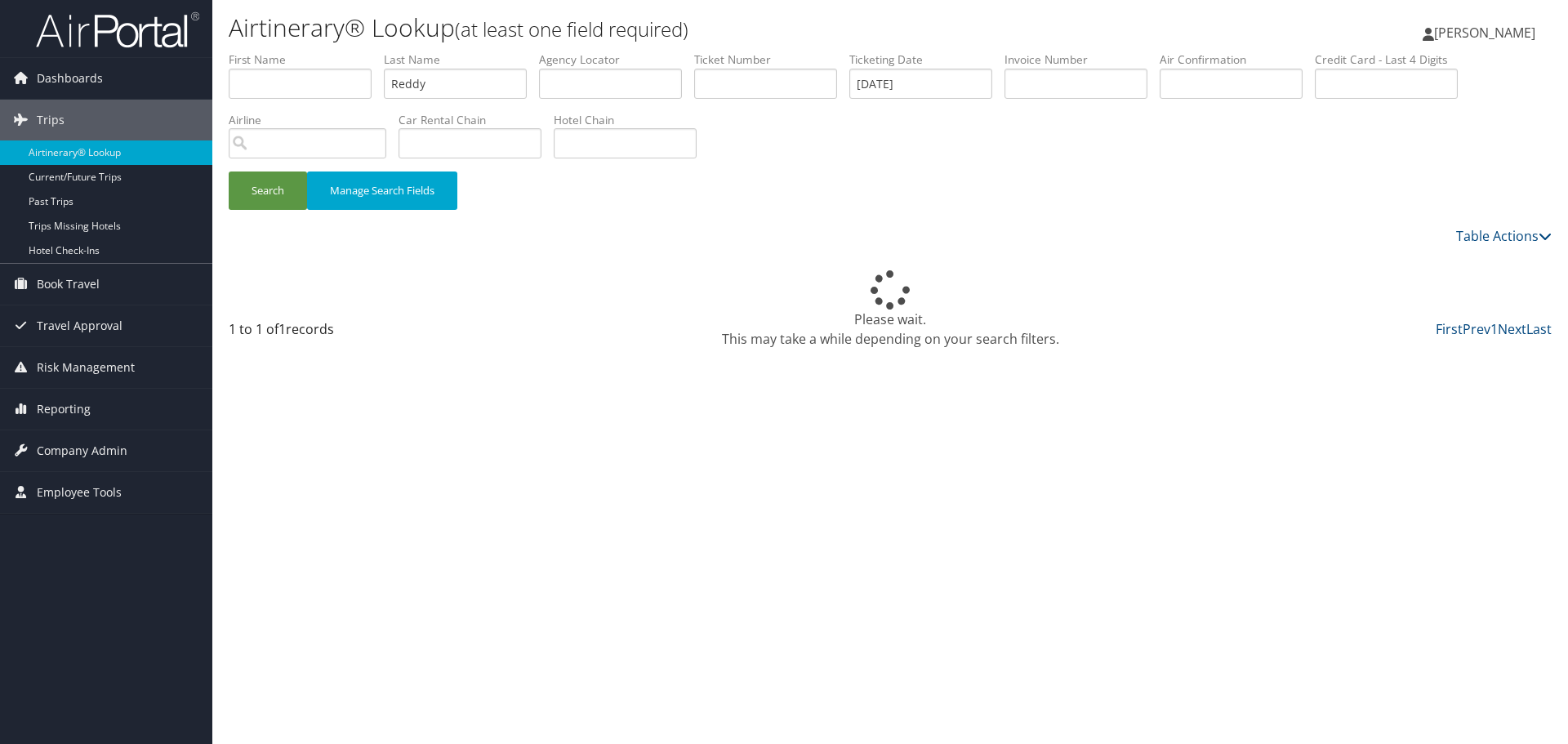
click at [654, 535] on div "Airtinerary® Lookup (at least one field required) Shaelynn Gates Shaelynn Gates…" at bounding box center [890, 372] width 1356 height 744
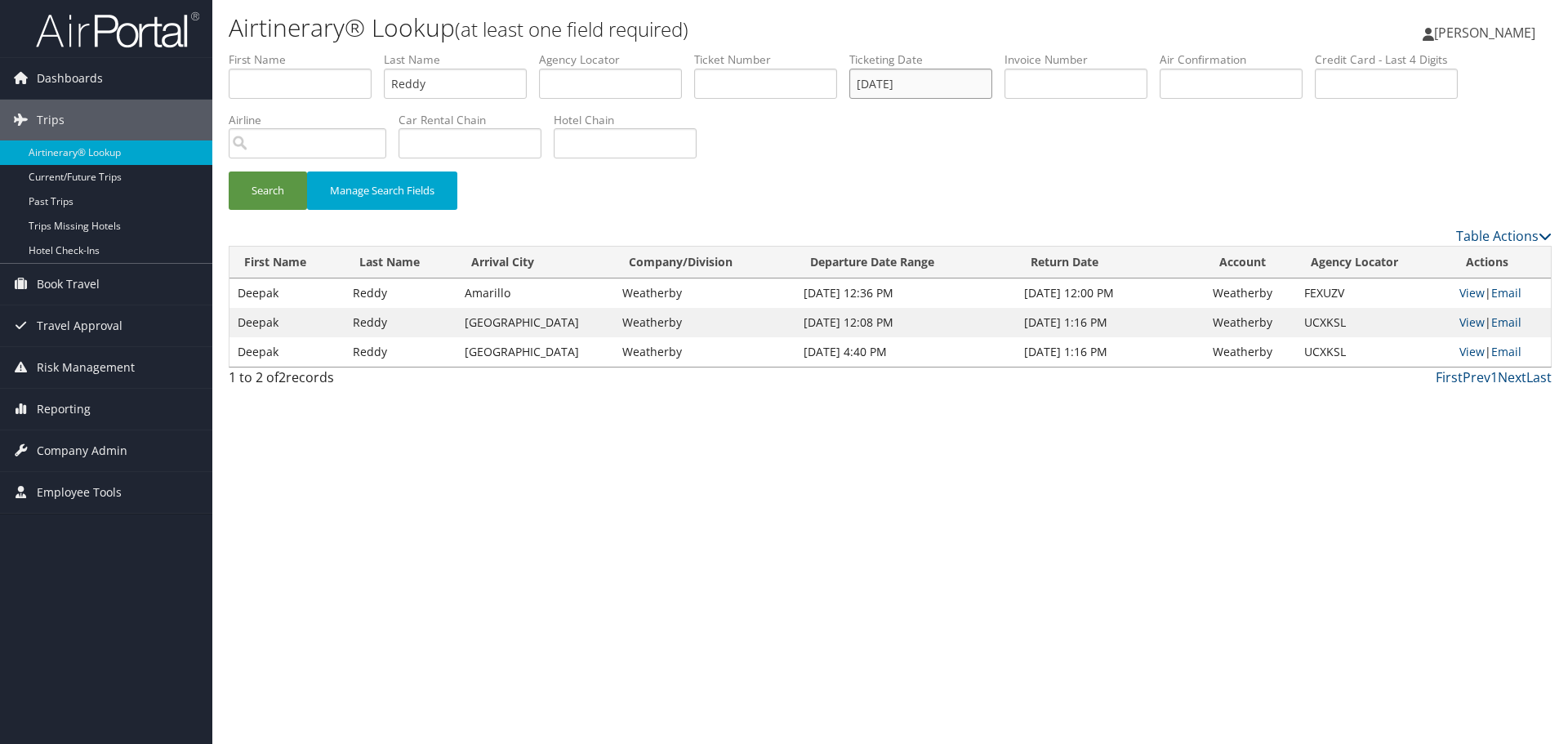
click at [897, 84] on input "06/18/2025" at bounding box center [920, 83] width 143 height 30
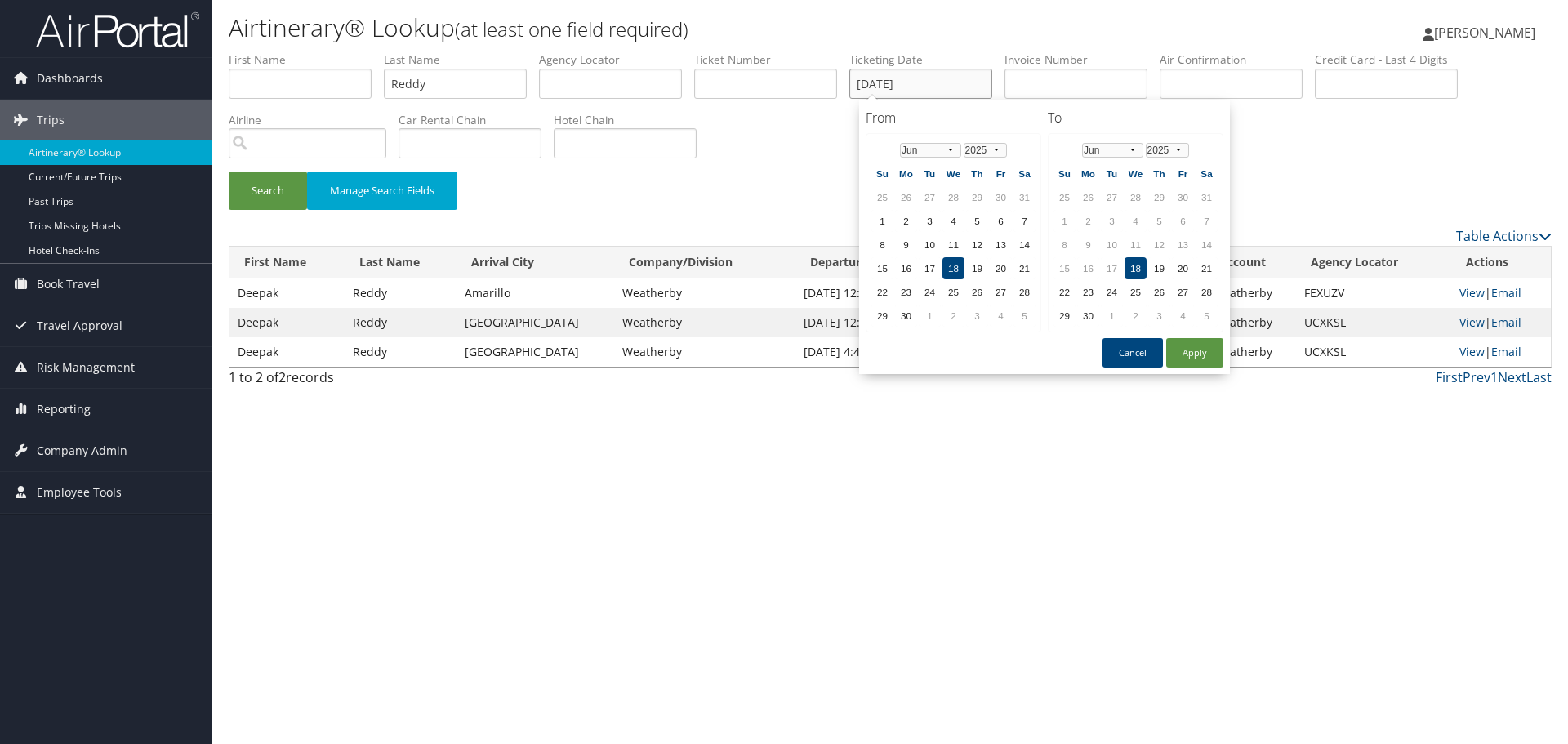
paste input "7/21"
type input "07/21/2025"
click at [268, 195] on button "Search" at bounding box center [267, 190] width 78 height 39
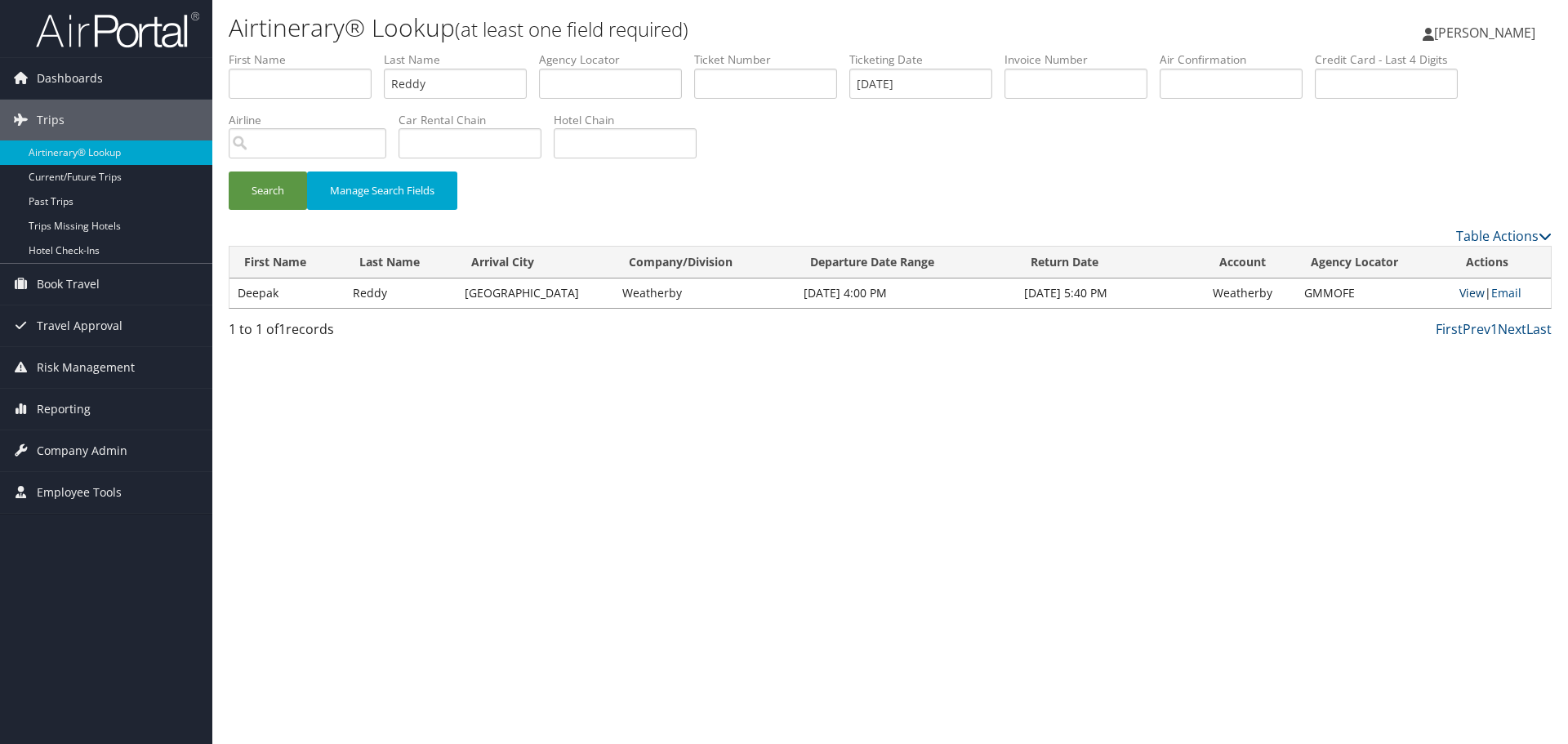
click at [1469, 291] on link "View" at bounding box center [1471, 292] width 25 height 15
click at [95, 157] on link "Airtinerary® Lookup" at bounding box center [106, 152] width 212 height 24
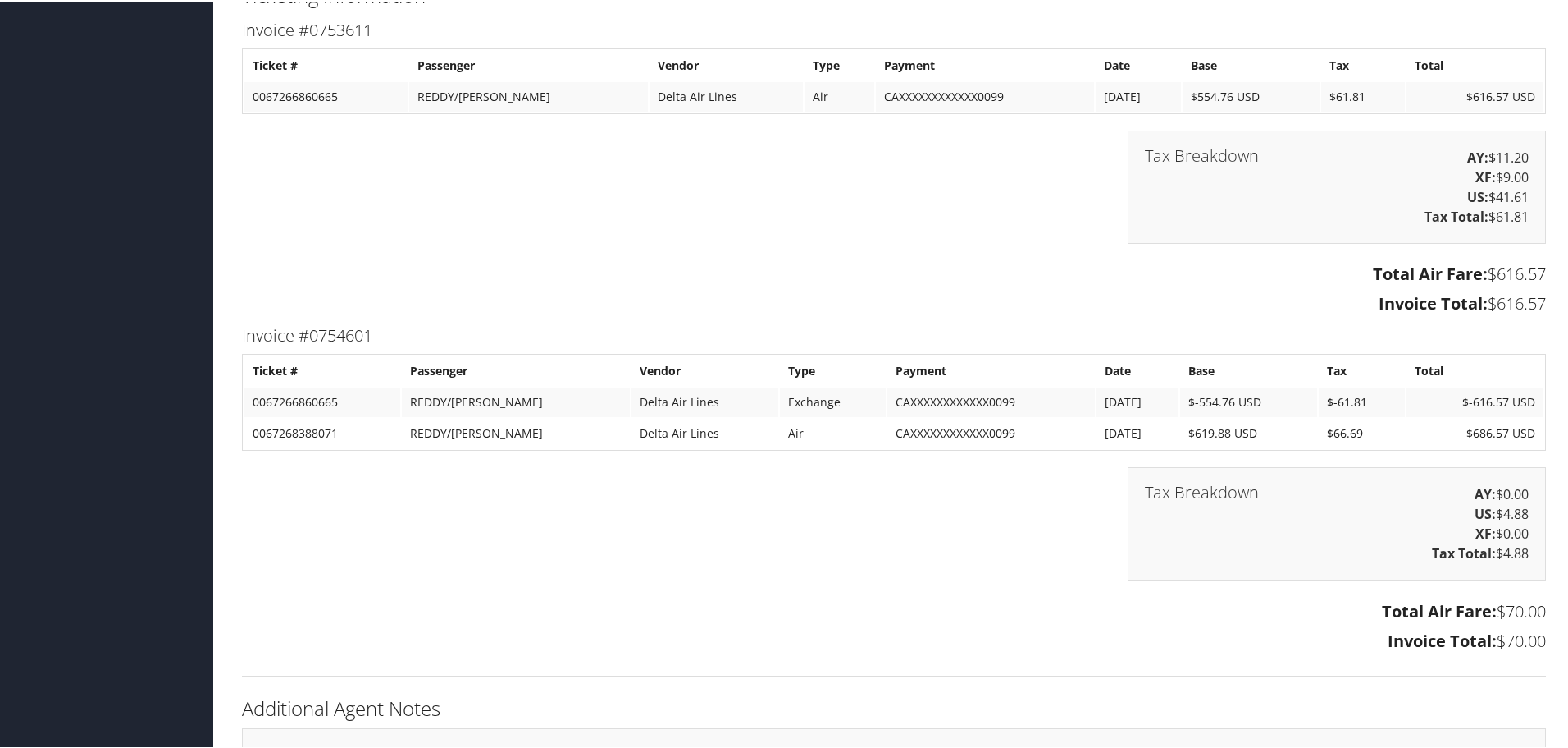
scroll to position [1313, 0]
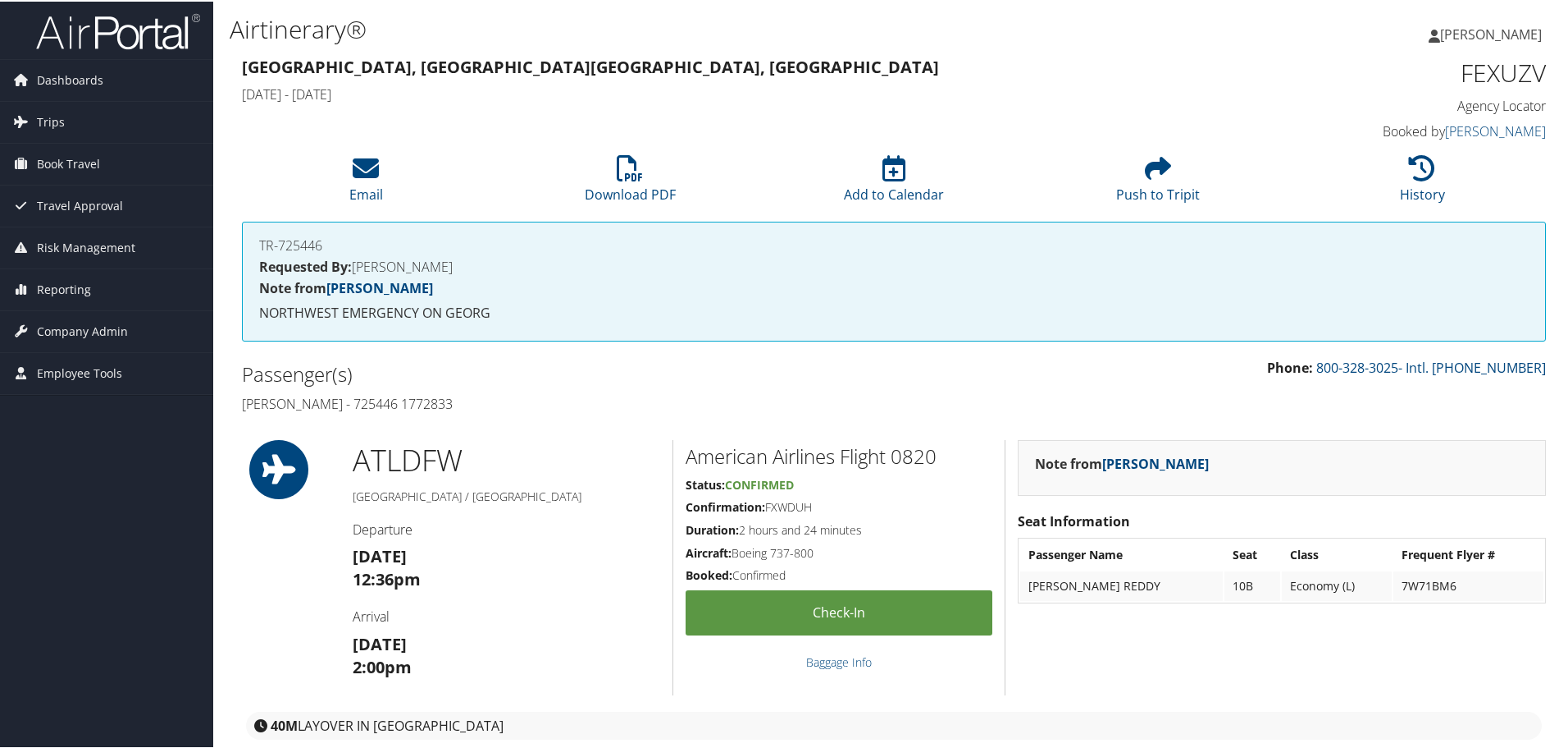
click at [490, 404] on h4 "Deepak Kolagatla Reddy - 725446 1772833" at bounding box center [562, 402] width 639 height 18
copy h4 "1772833"
click at [1415, 187] on link "History" at bounding box center [1423, 182] width 45 height 40
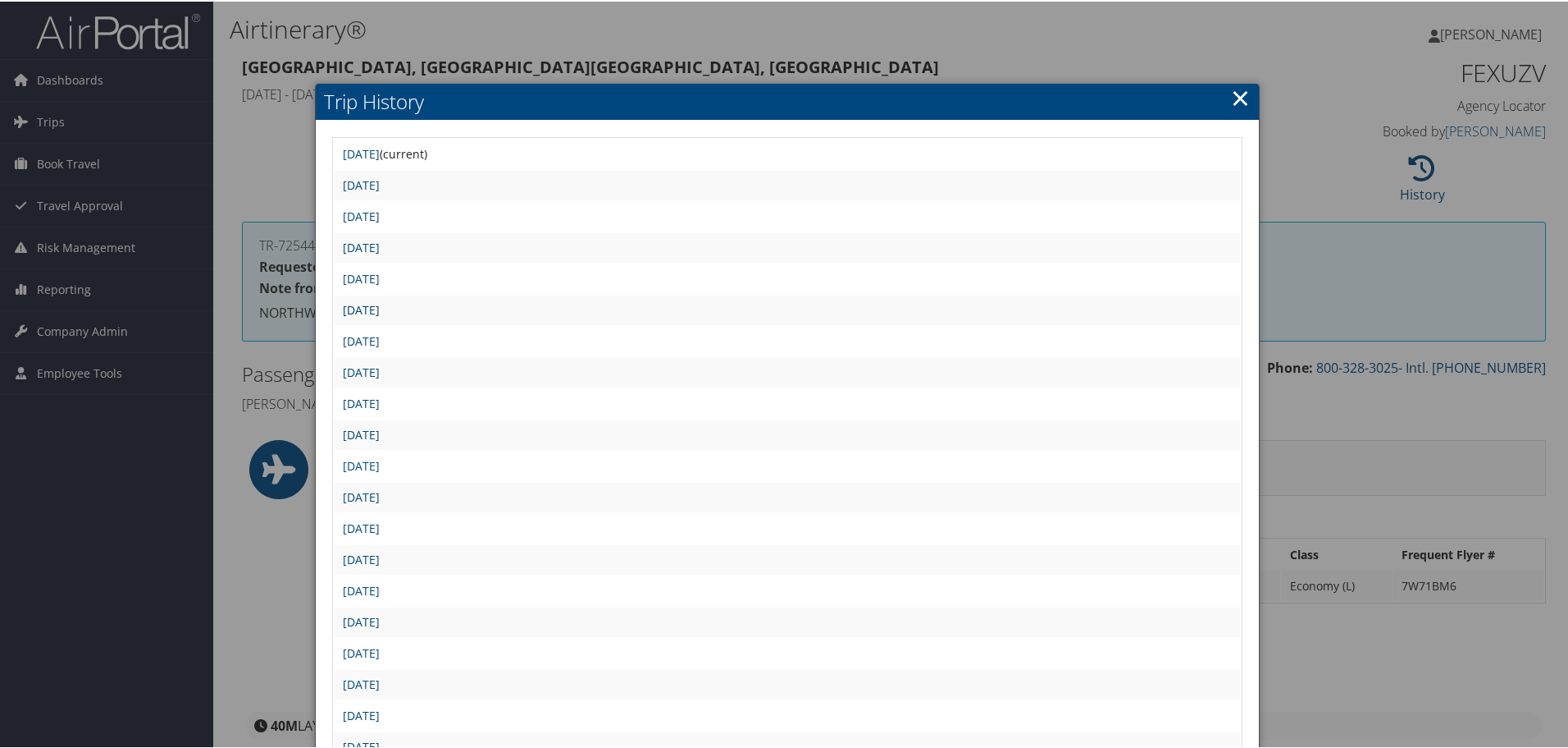
click at [380, 308] on link "Wed Jun 18 13:18:09 MDT 2025" at bounding box center [361, 307] width 37 height 15
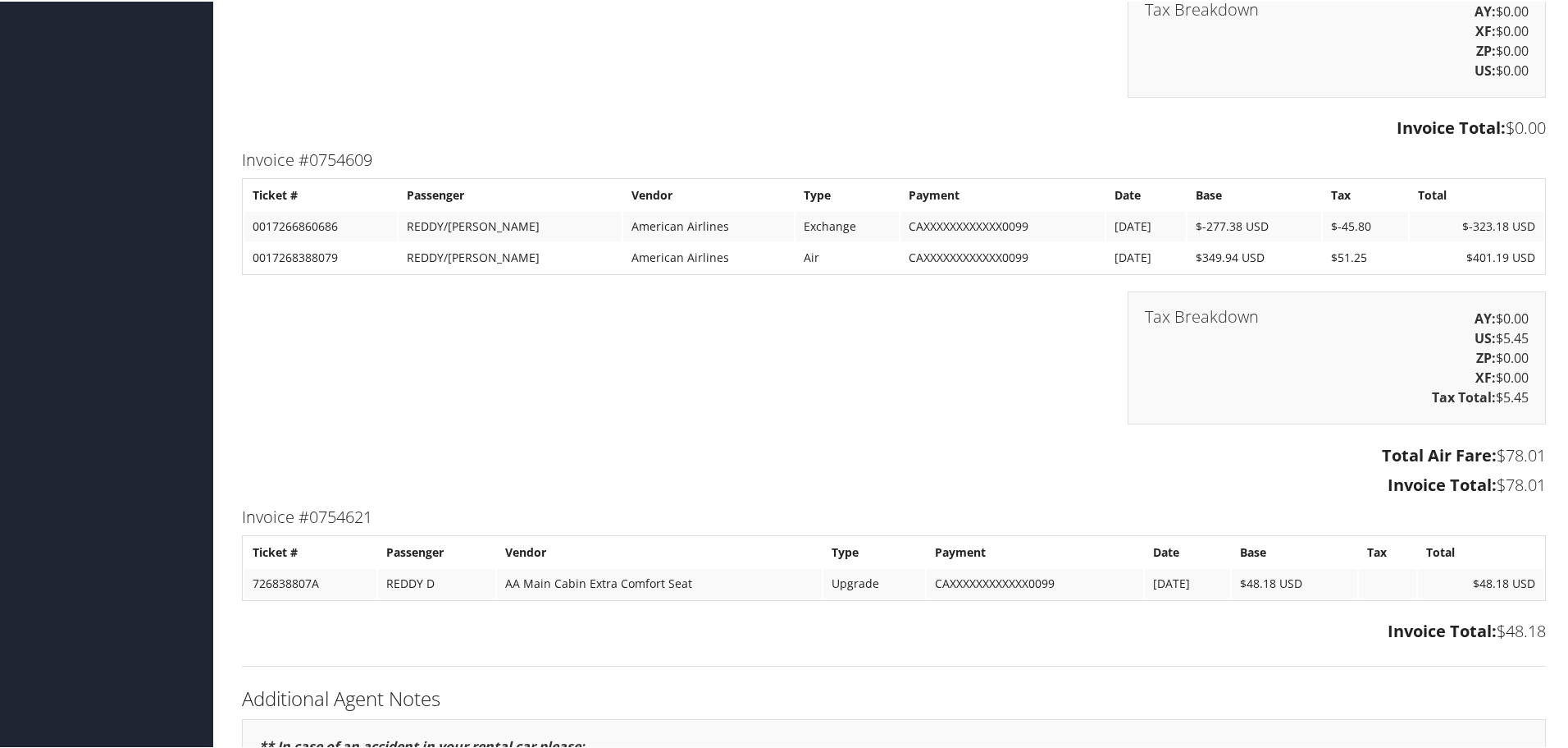
scroll to position [1970, 0]
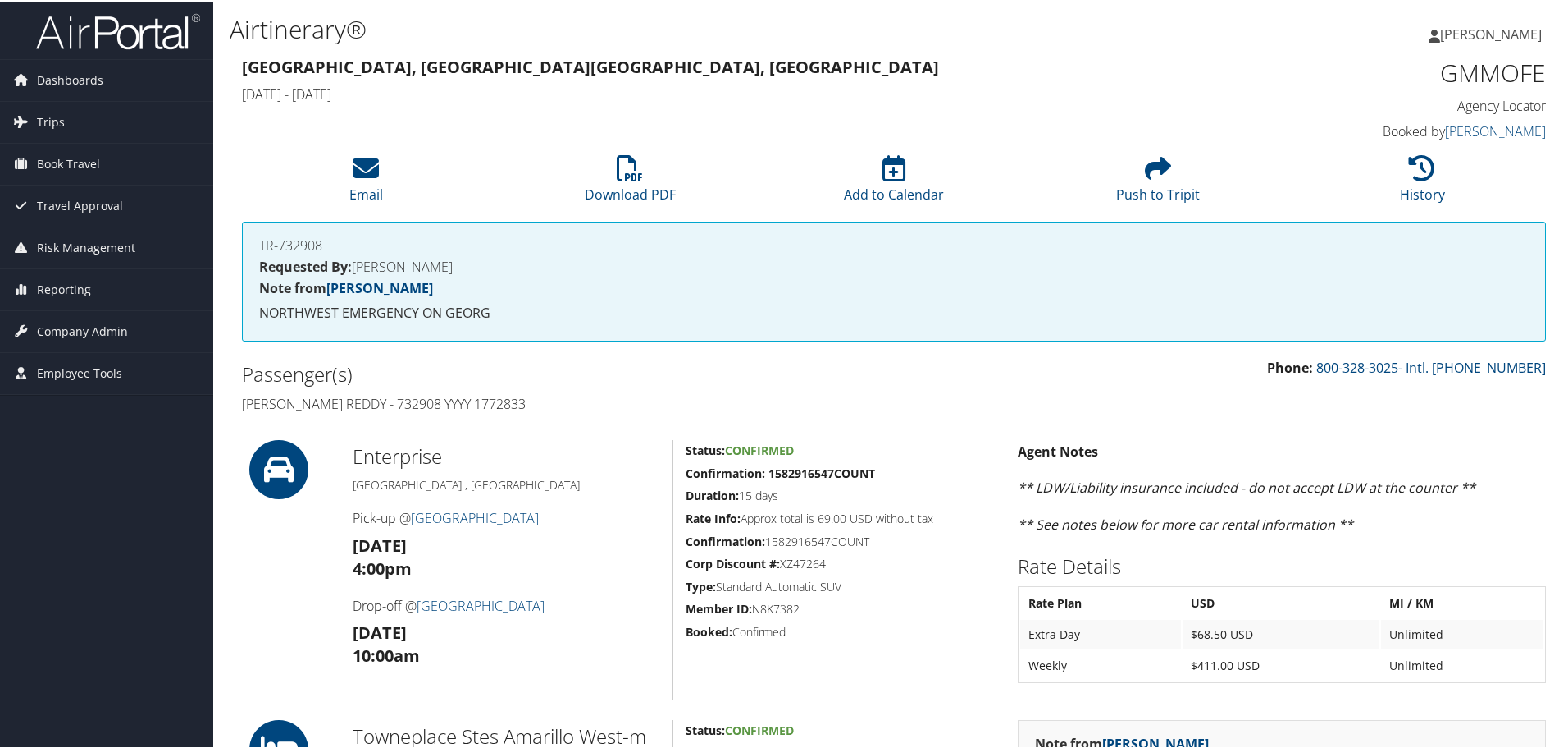
drag, startPoint x: 551, startPoint y: 401, endPoint x: 235, endPoint y: 414, distance: 316.3
click at [235, 414] on div "Passenger(s) [PERSON_NAME] - 732908 YYYY 1772833" at bounding box center [562, 387] width 665 height 61
copy h4 "[PERSON_NAME] Reddy - 732908 YYYY 1772833"
click at [1465, 73] on h1 "GMMOFE" at bounding box center [1392, 71] width 308 height 34
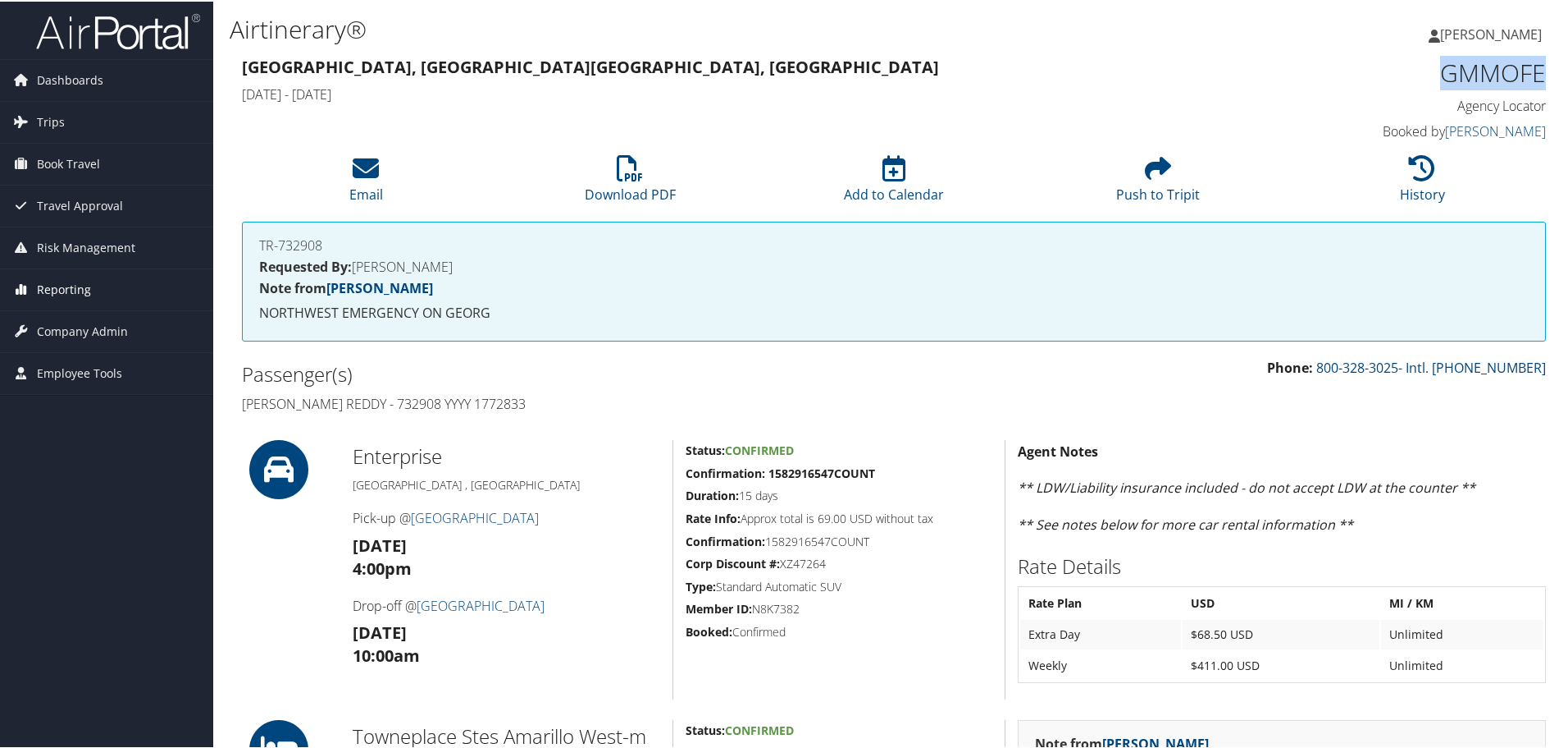
copy h1 "GMMOFE"
click at [1391, 170] on li "History" at bounding box center [1422, 178] width 264 height 67
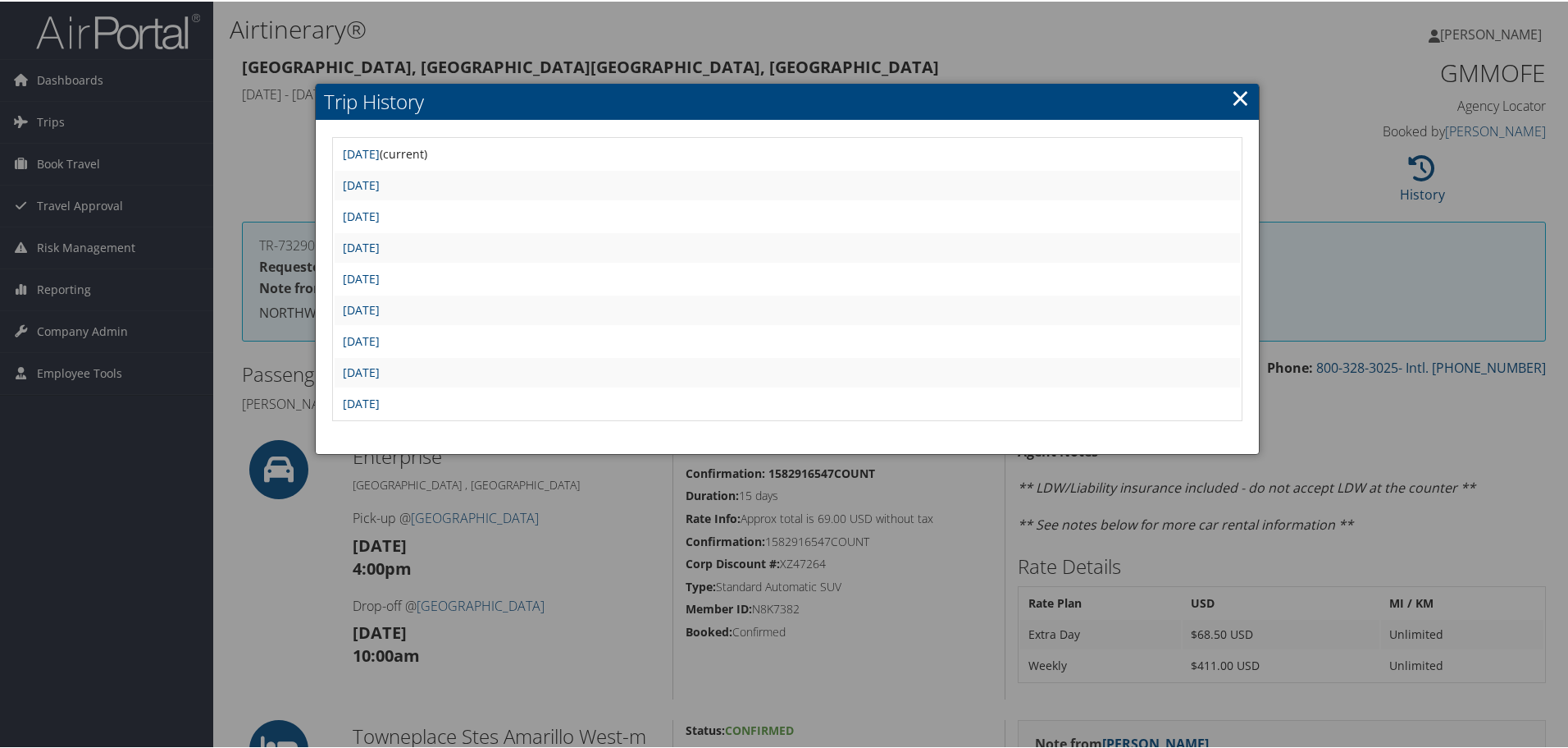
click at [1242, 94] on link "×" at bounding box center [1240, 96] width 19 height 32
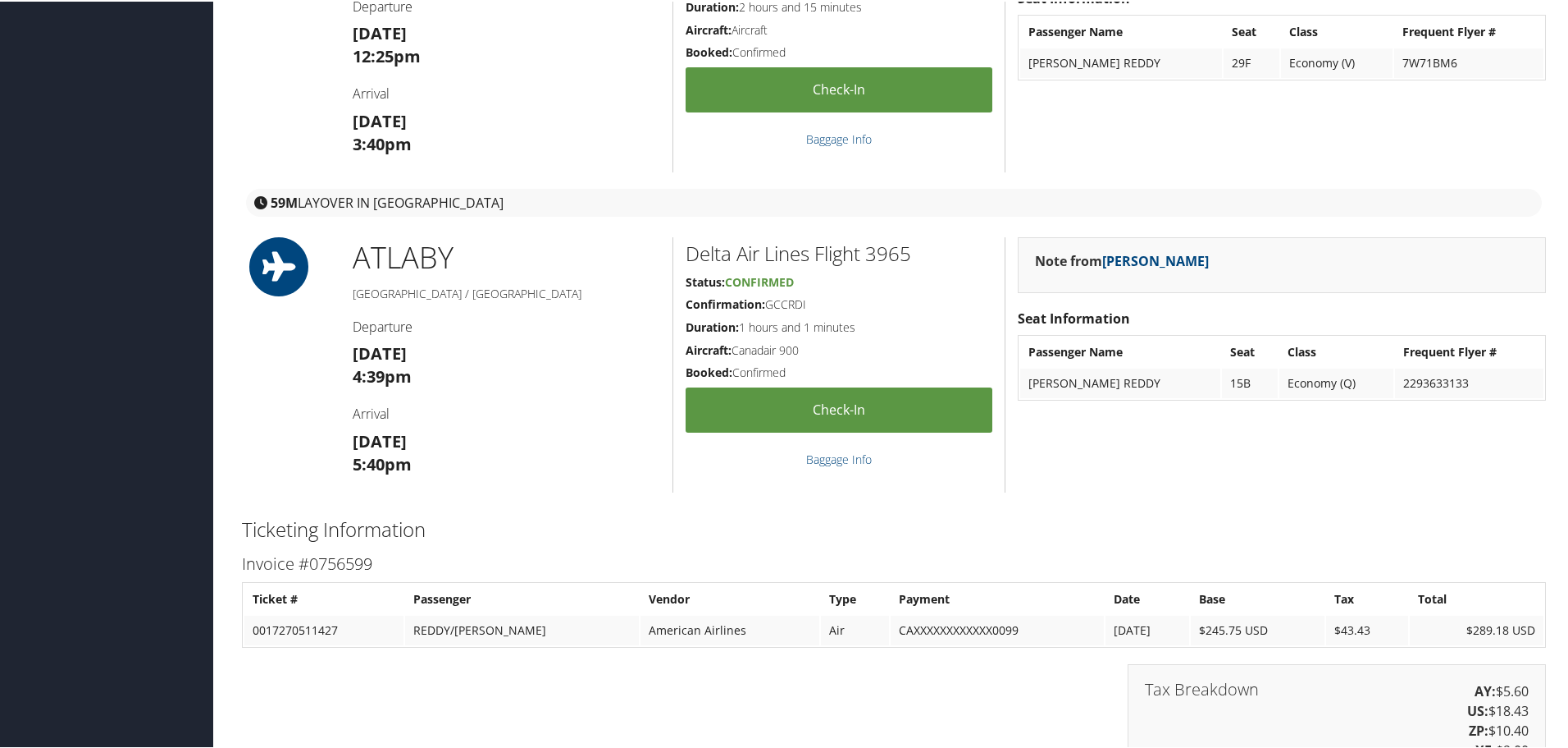
scroll to position [1641, 0]
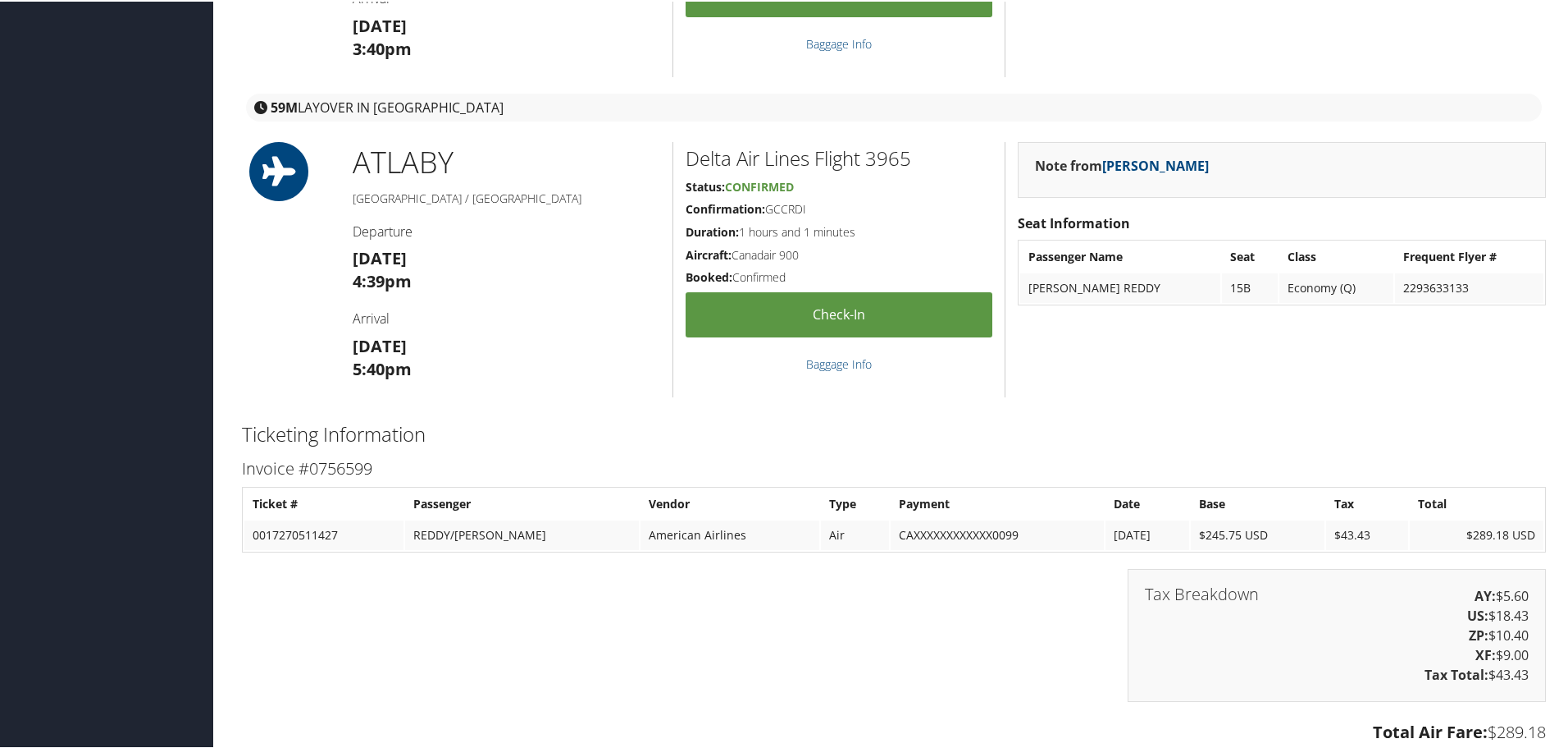
click at [894, 157] on h2 "Delta Air Lines Flight 3965" at bounding box center [838, 156] width 307 height 28
copy h2 "3965"
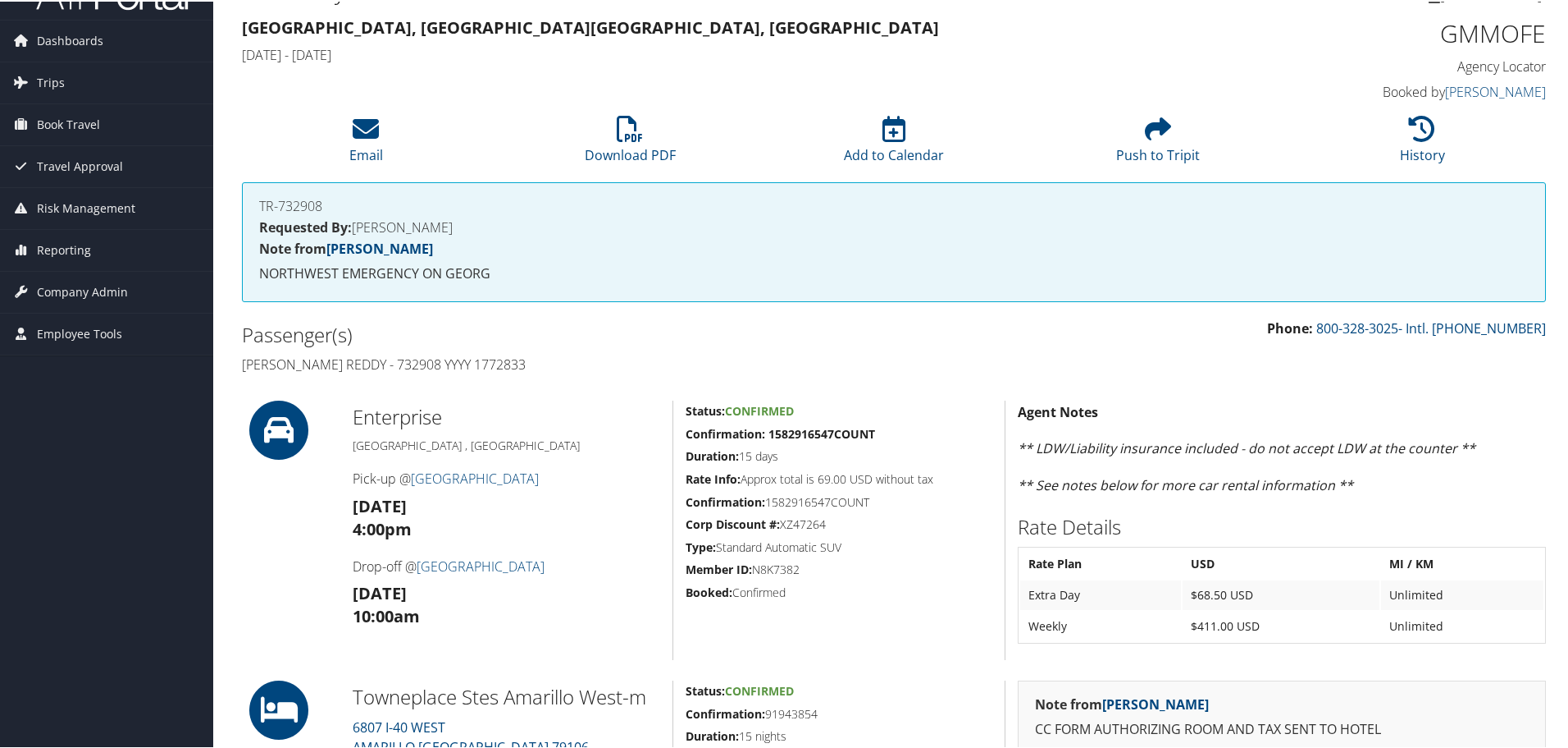
scroll to position [0, 0]
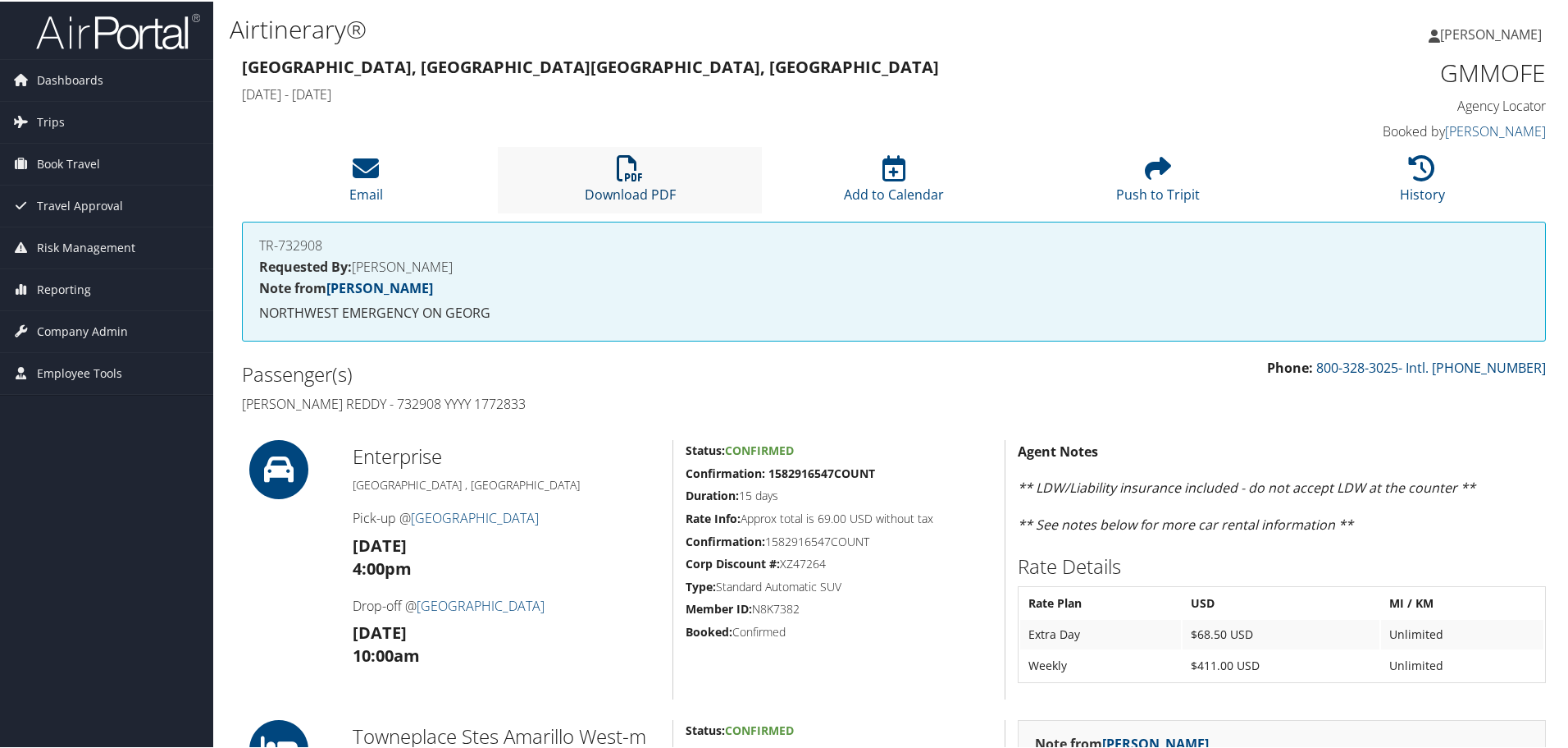
drag, startPoint x: 628, startPoint y: 160, endPoint x: 632, endPoint y: 167, distance: 8.1
click at [628, 160] on icon at bounding box center [630, 166] width 26 height 26
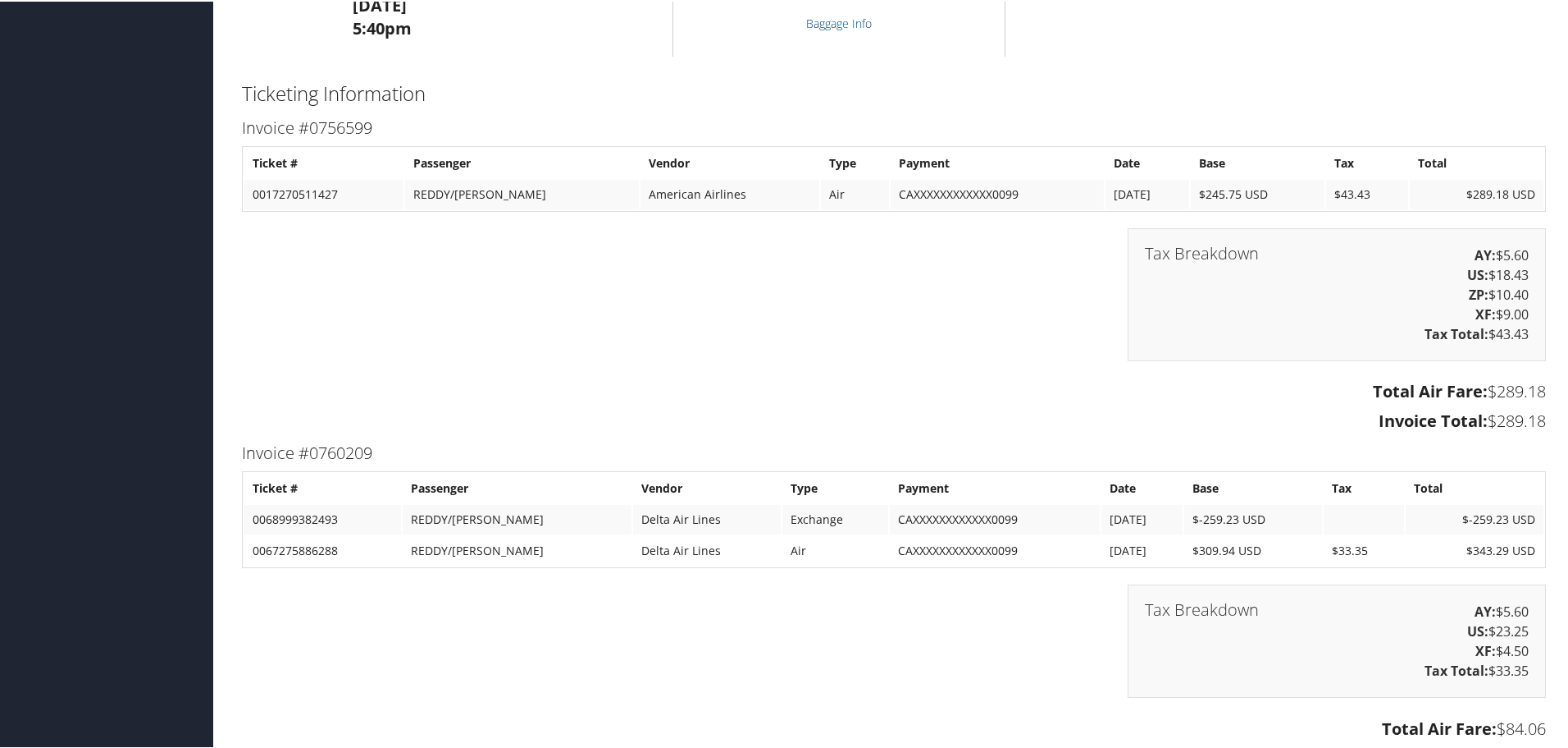
scroll to position [2134, 0]
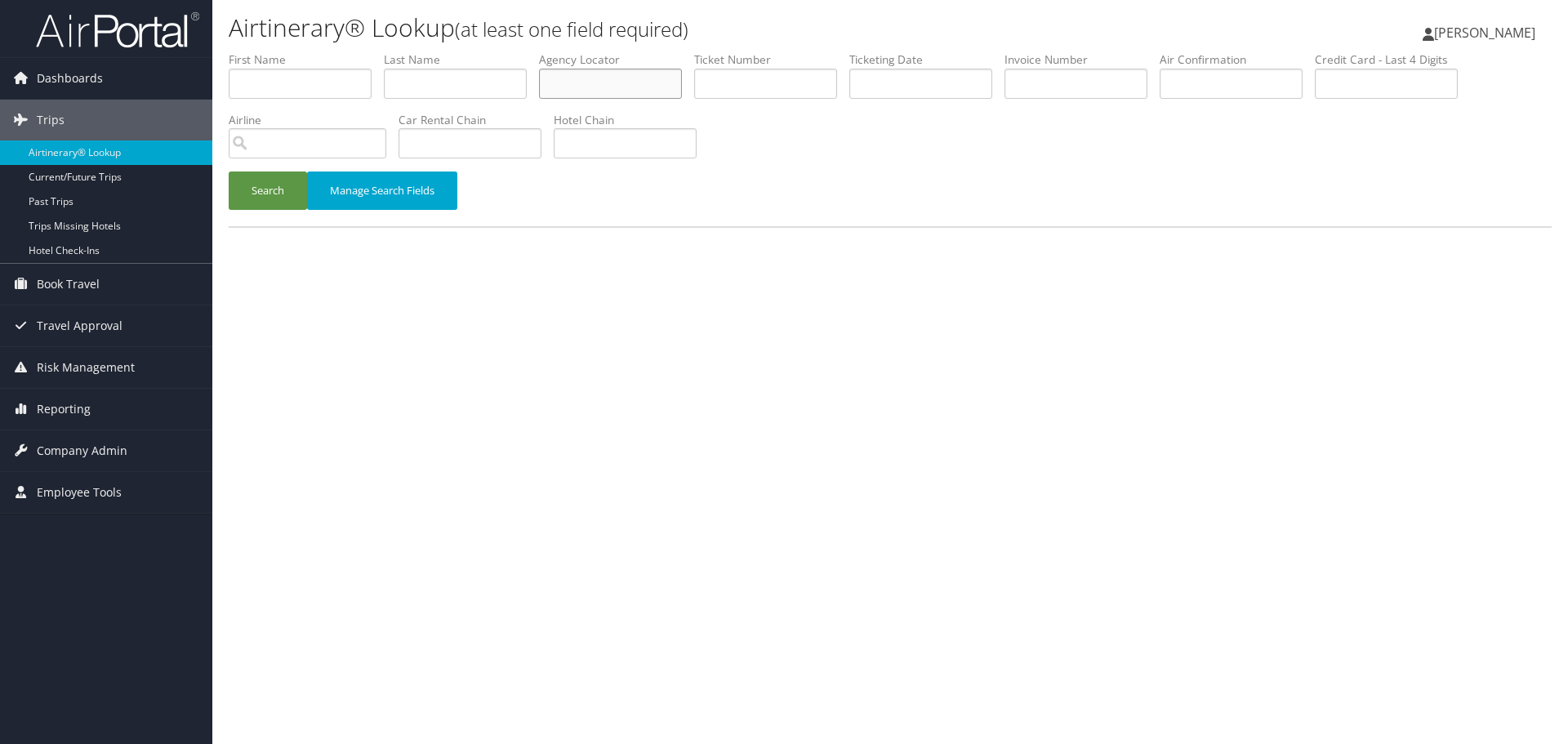
click at [571, 89] on input "text" at bounding box center [610, 83] width 143 height 30
paste input "WKNJXU"
click at [264, 195] on button "Search" at bounding box center [267, 190] width 78 height 39
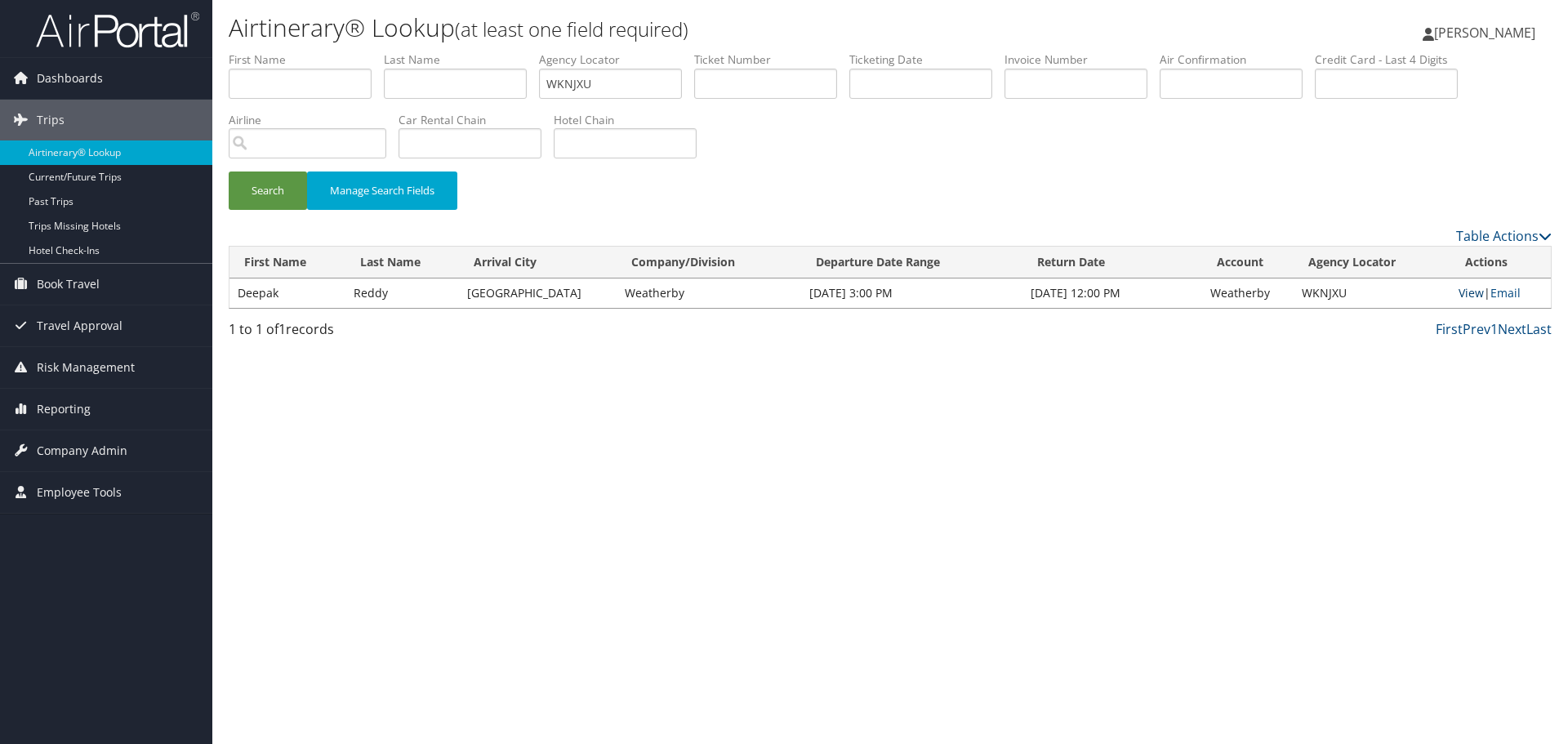
click at [1464, 296] on link "View" at bounding box center [1471, 292] width 25 height 15
click at [618, 86] on input "WKNJXU" at bounding box center [610, 83] width 143 height 30
click at [617, 86] on input "WKNJXU" at bounding box center [610, 83] width 143 height 30
paste input "KVNGFN"
type input "KVNGFN"
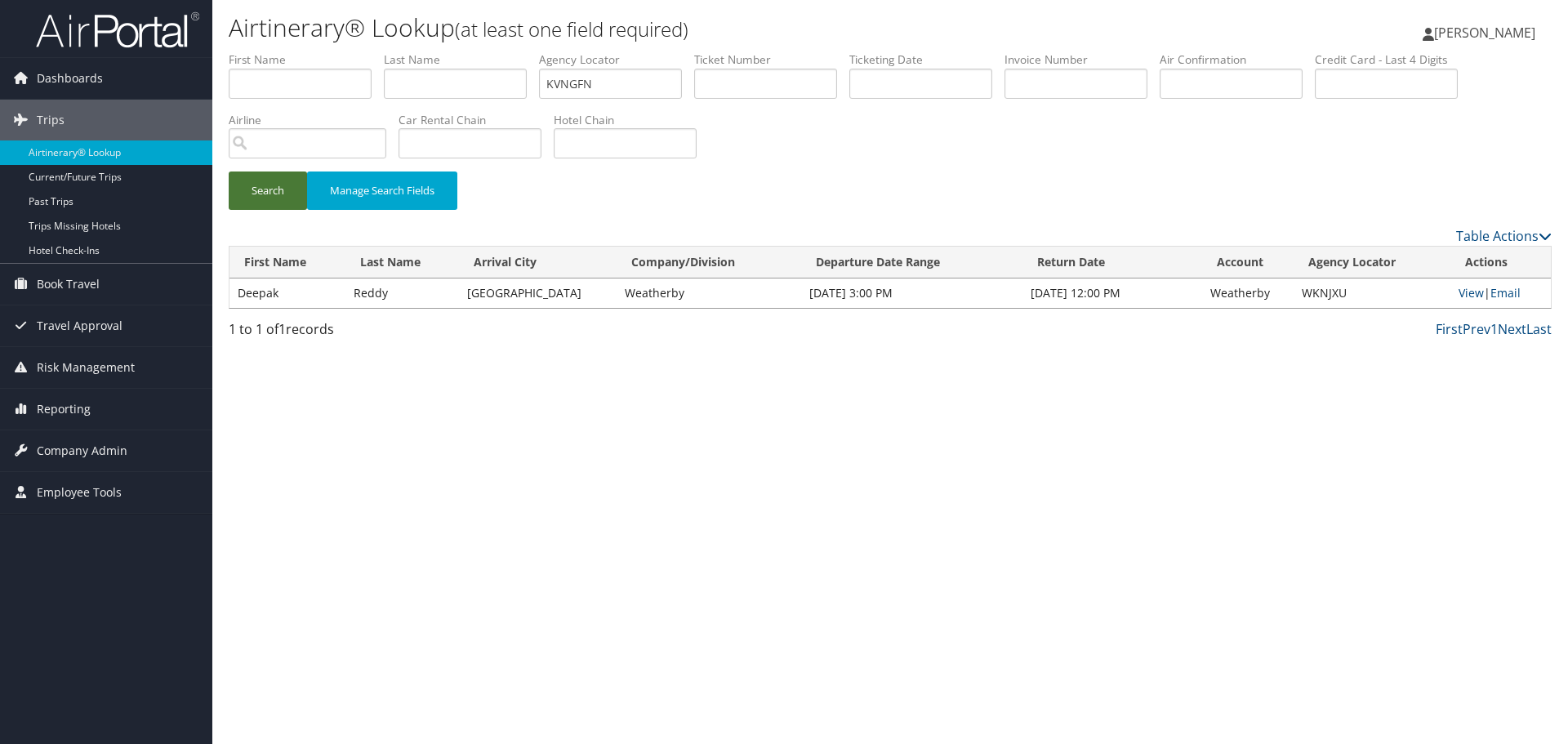
click at [260, 194] on button "Search" at bounding box center [267, 190] width 78 height 39
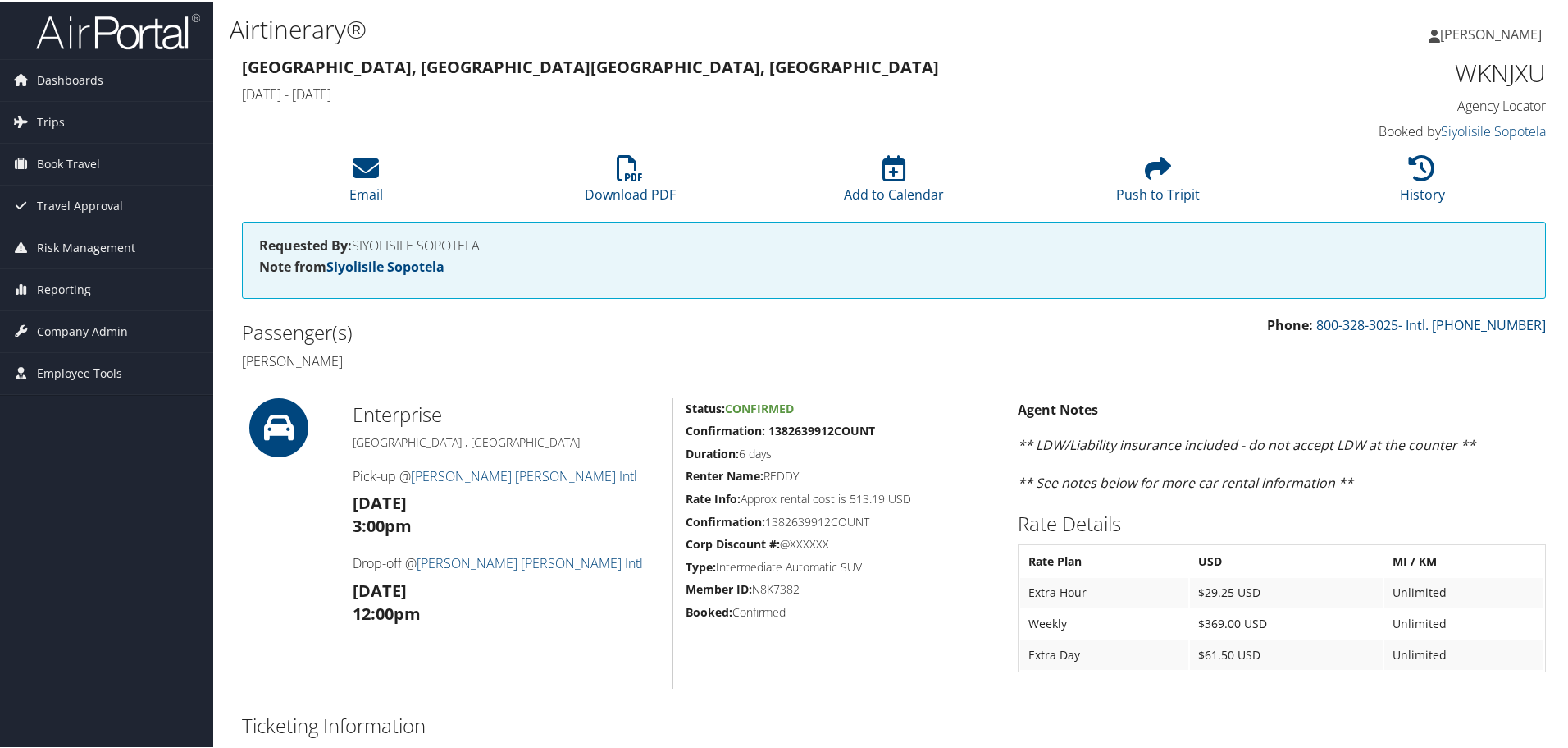
click at [1473, 70] on h1 "WKNJXU" at bounding box center [1392, 71] width 308 height 34
drag, startPoint x: 1473, startPoint y: 70, endPoint x: 1446, endPoint y: 78, distance: 28.2
click at [1472, 70] on h1 "WKNJXU" at bounding box center [1392, 71] width 308 height 34
copy h1 "WKNJXU"
click at [1392, 182] on li "History" at bounding box center [1422, 178] width 264 height 67
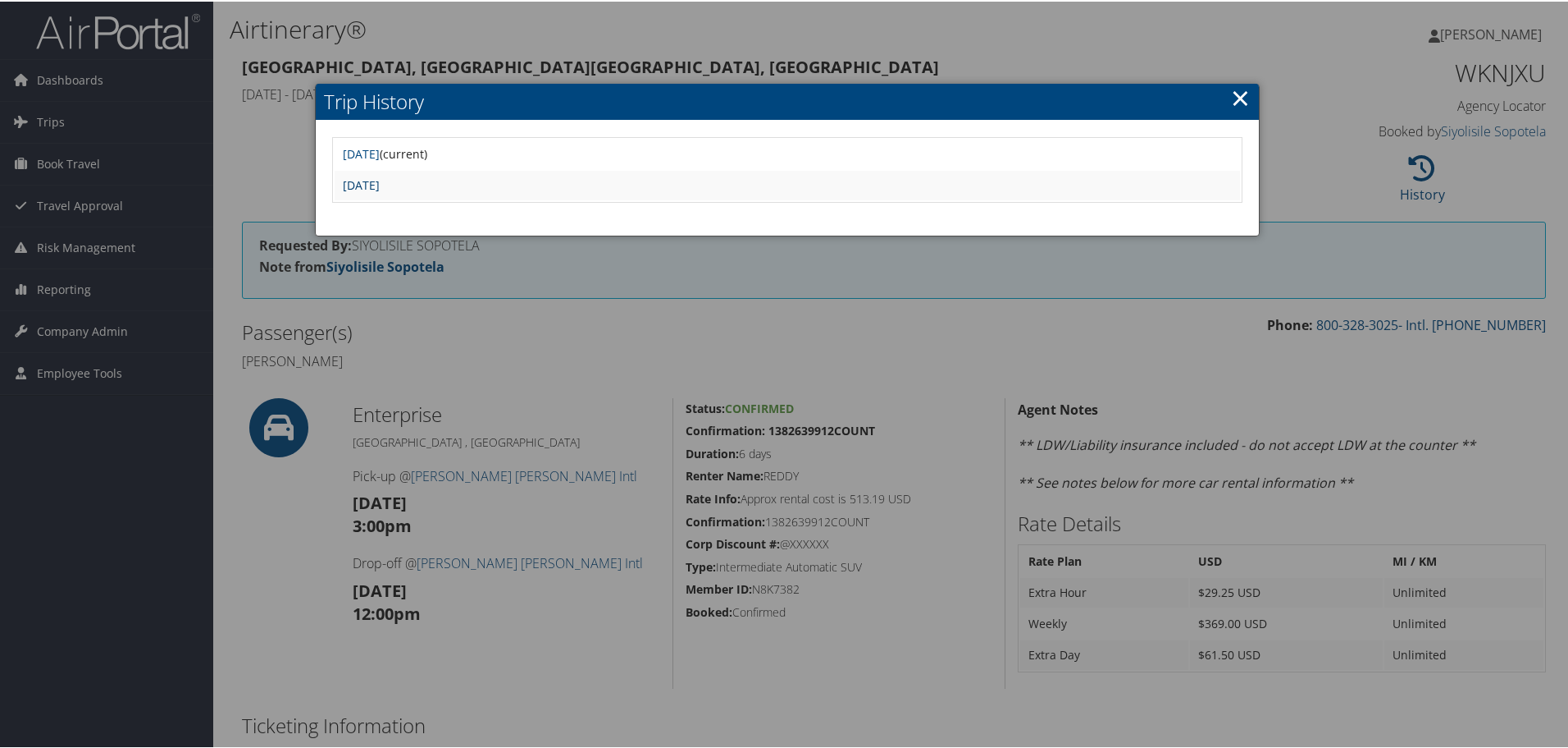
click at [380, 181] on link "Thu Jul 31 04:30:07 MDT 2025" at bounding box center [361, 183] width 37 height 15
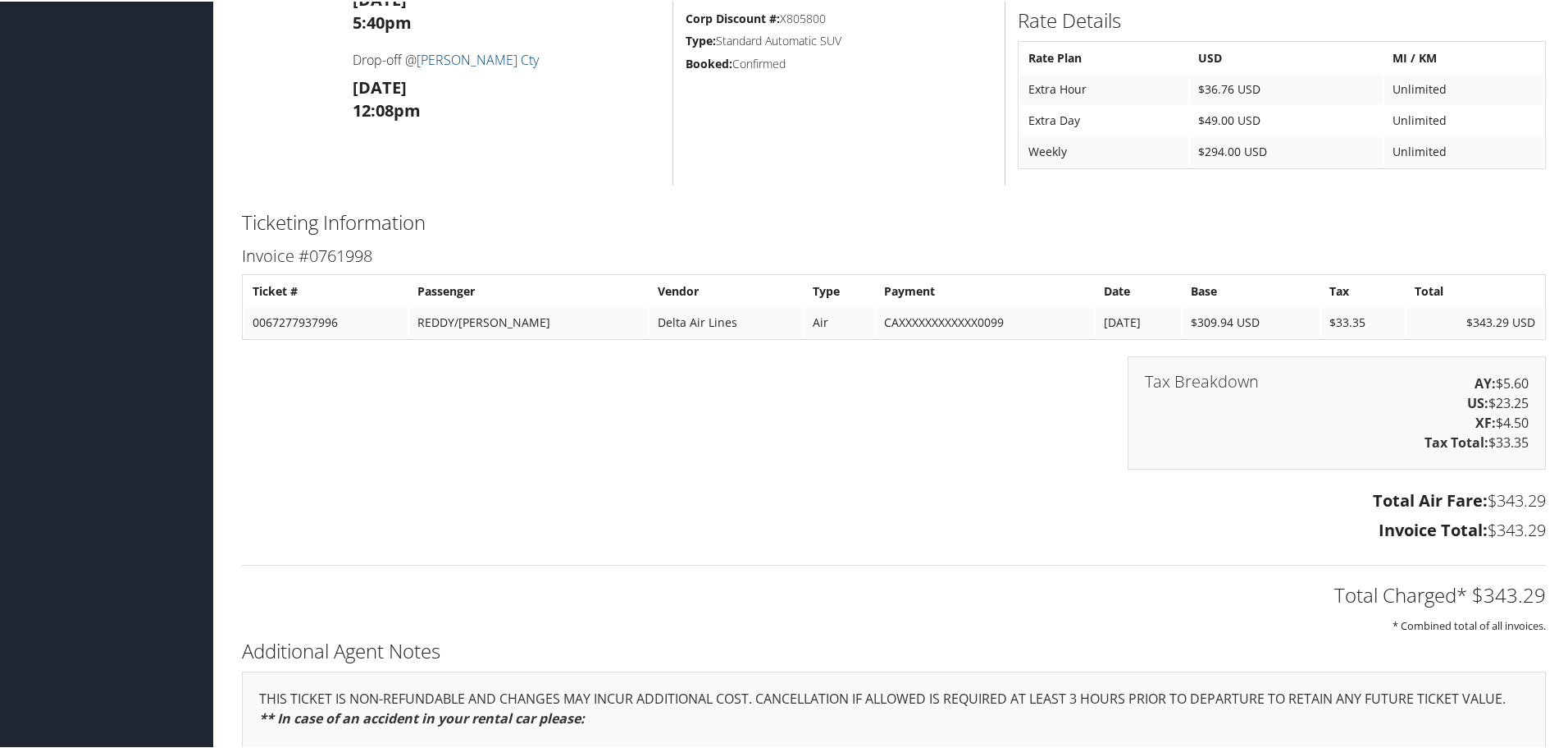
scroll to position [985, 0]
